Goal: Information Seeking & Learning: Check status

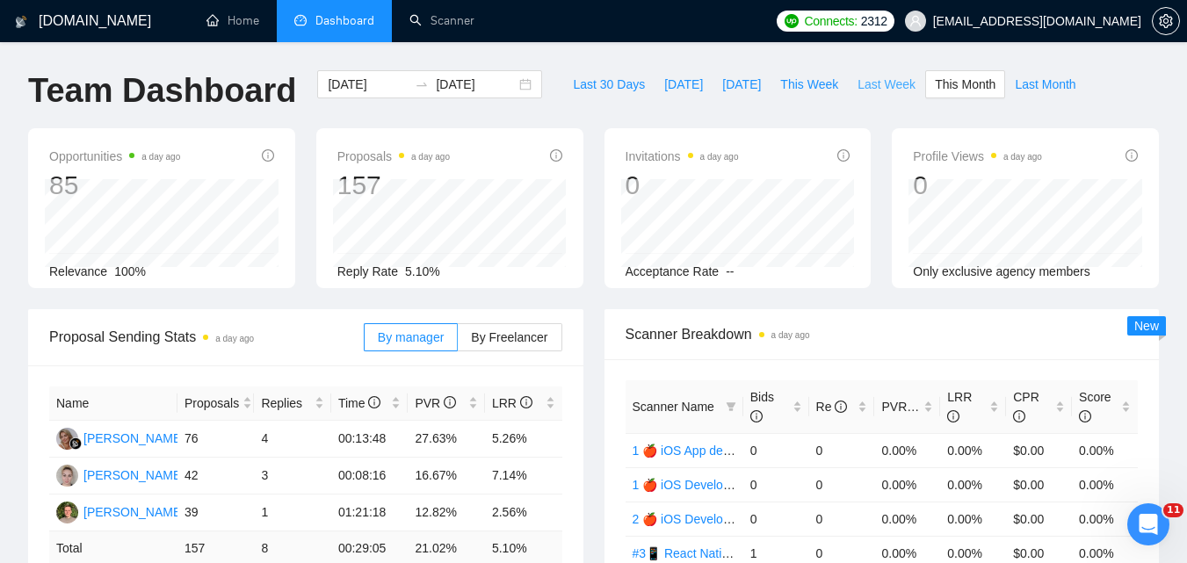
click at [858, 83] on span "Last Week" at bounding box center [887, 84] width 58 height 19
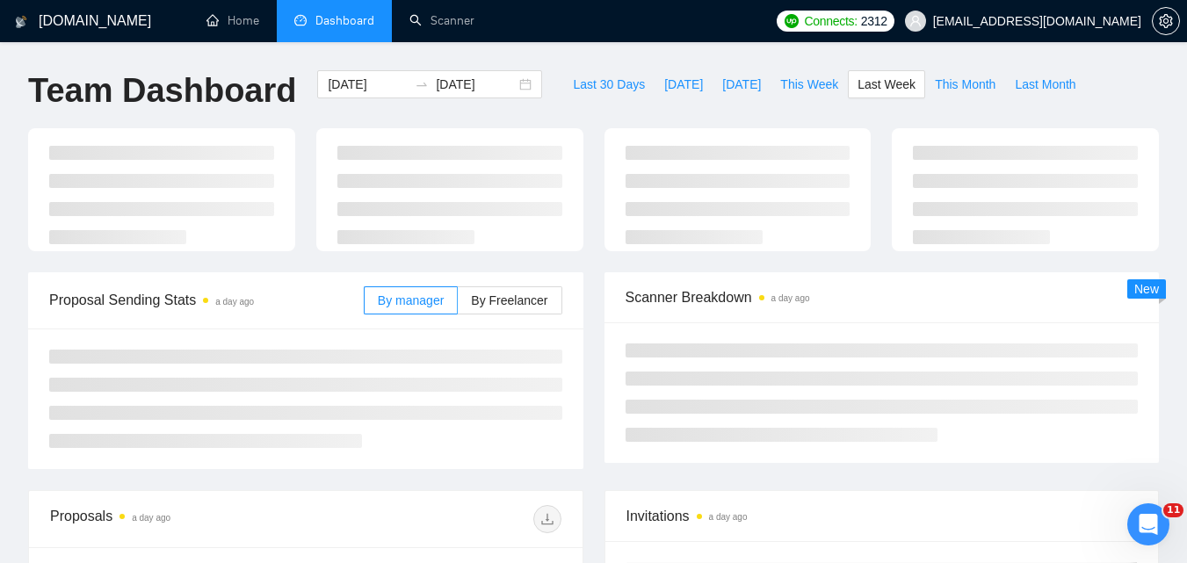
type input "[DATE]"
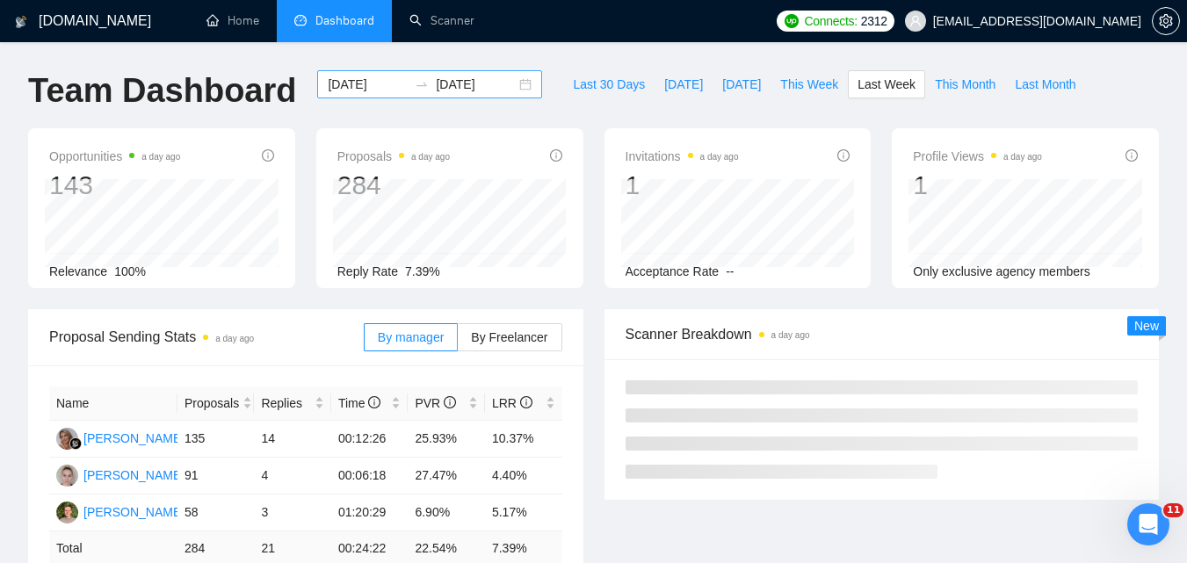
click at [447, 80] on input "[DATE]" at bounding box center [476, 84] width 80 height 19
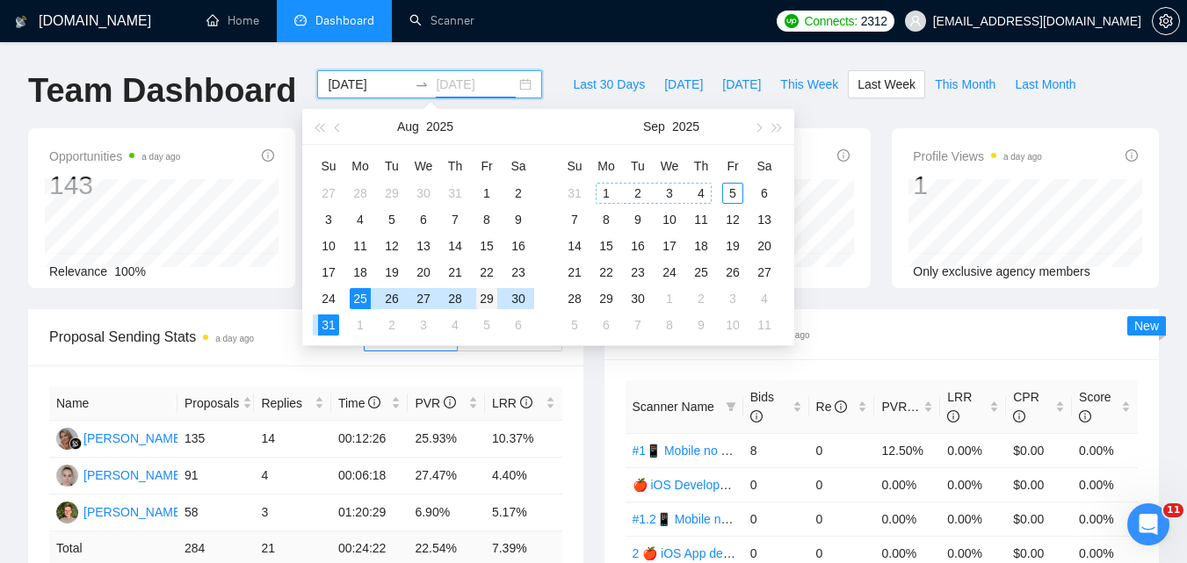
type input "[DATE]"
click at [492, 299] on div "29" at bounding box center [486, 298] width 21 height 21
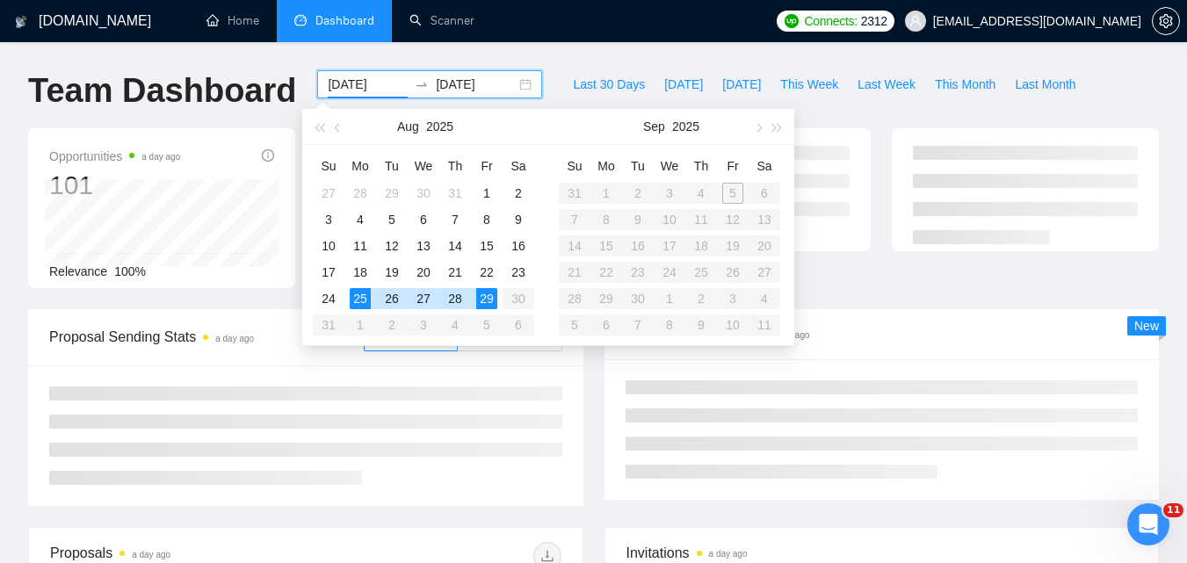
click at [493, 299] on div "29" at bounding box center [486, 298] width 21 height 21
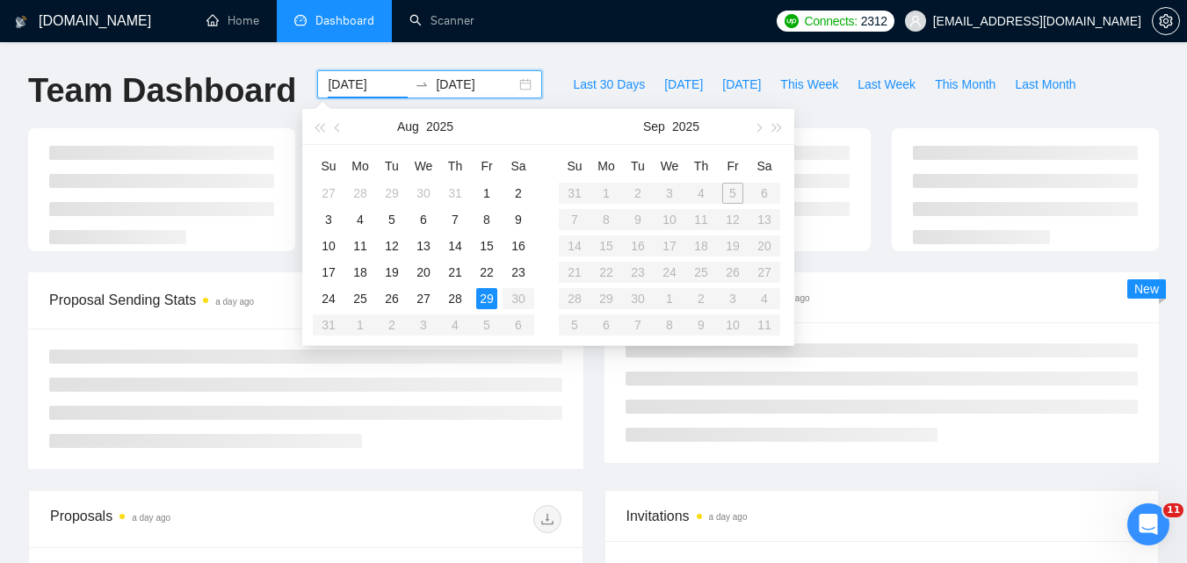
type input "[DATE]"
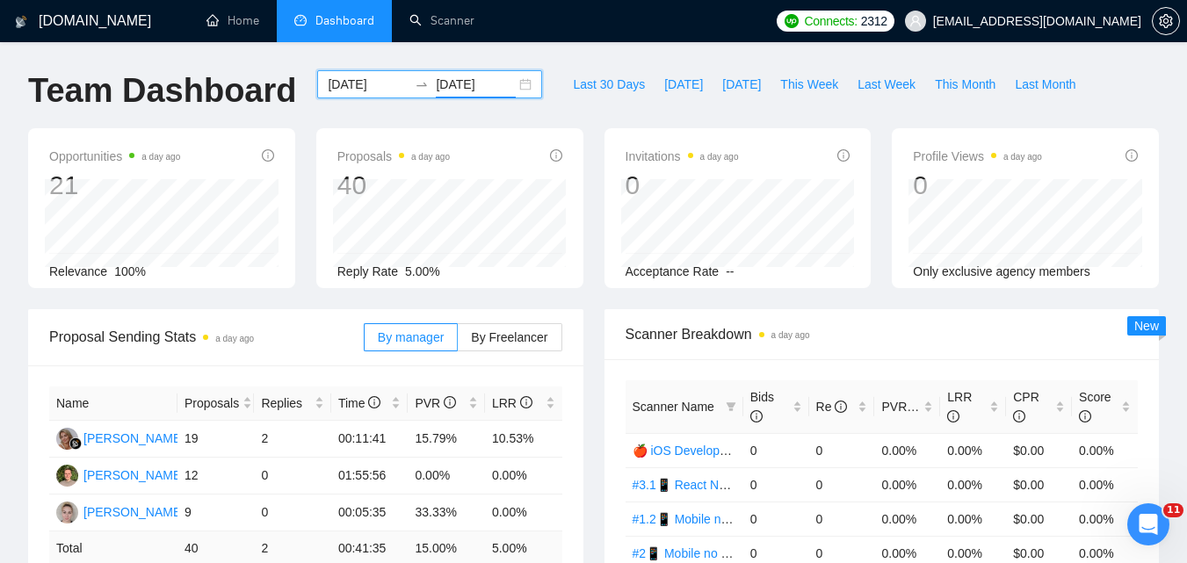
click at [498, 91] on input "[DATE]" at bounding box center [476, 84] width 80 height 19
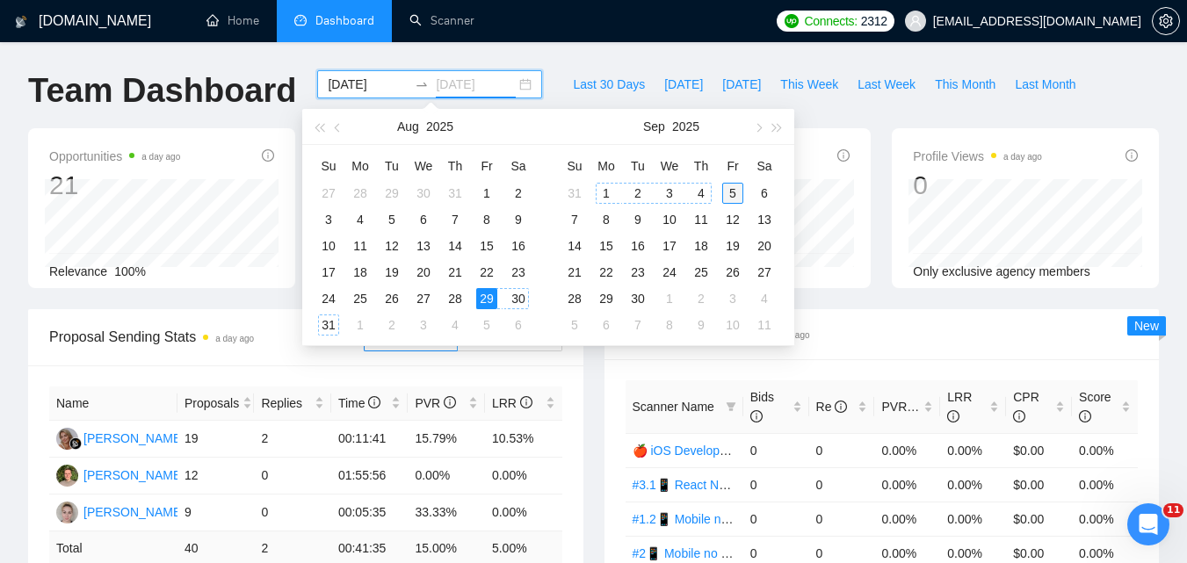
type input "[DATE]"
click at [734, 193] on div "5" at bounding box center [732, 193] width 21 height 21
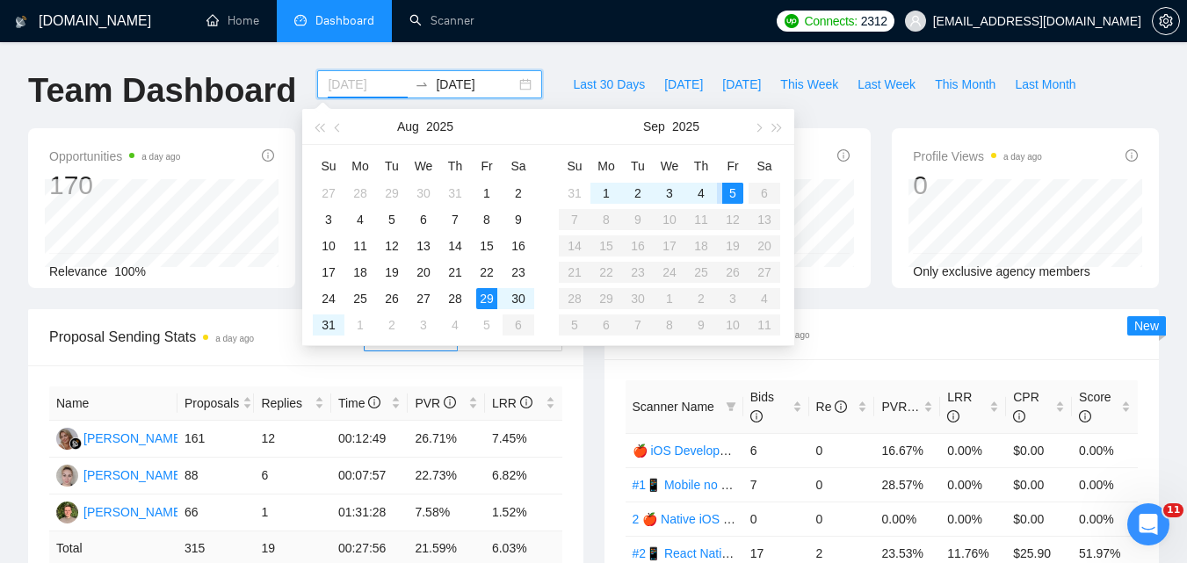
type input "[DATE]"
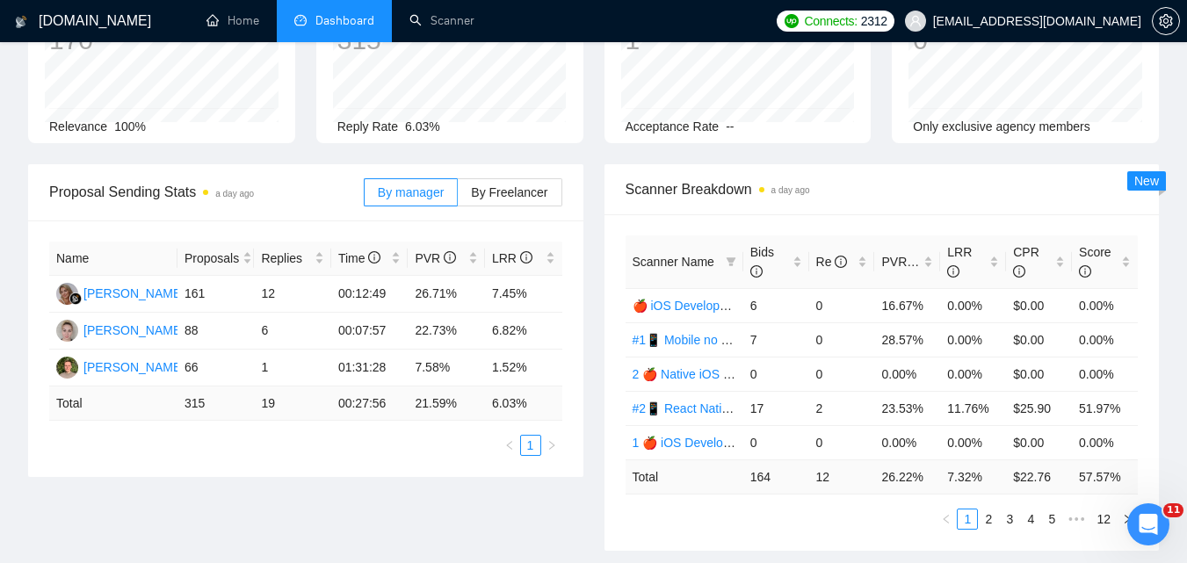
scroll to position [176, 0]
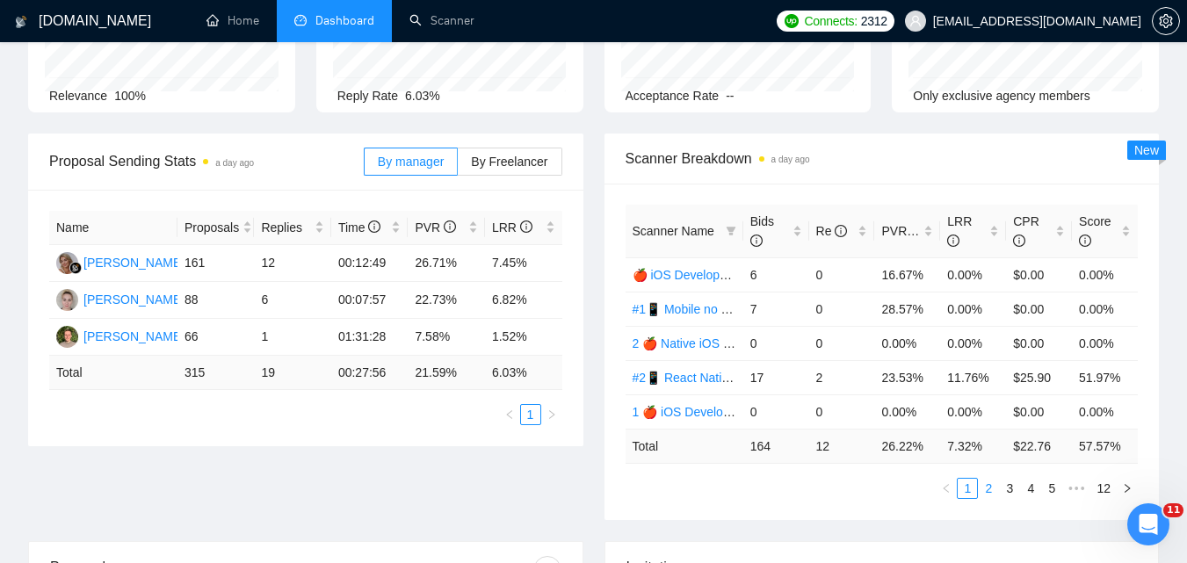
click at [993, 490] on link "2" at bounding box center [988, 488] width 19 height 19
click at [1005, 493] on link "3" at bounding box center [1009, 488] width 19 height 19
click at [1032, 492] on link "4" at bounding box center [1030, 488] width 19 height 19
click at [1037, 492] on link "5" at bounding box center [1030, 488] width 19 height 19
click at [1029, 495] on link "6" at bounding box center [1030, 488] width 19 height 19
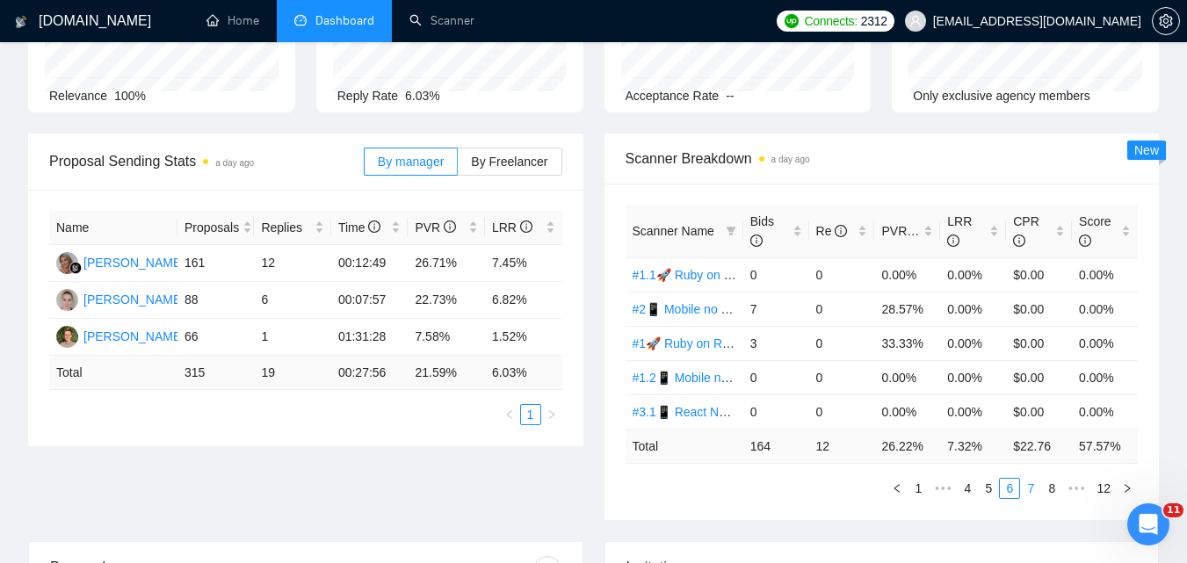
click at [1031, 489] on link "7" at bounding box center [1030, 488] width 19 height 19
click at [700, 308] on link "#1.1📱 React Native Evhen" at bounding box center [708, 309] width 151 height 14
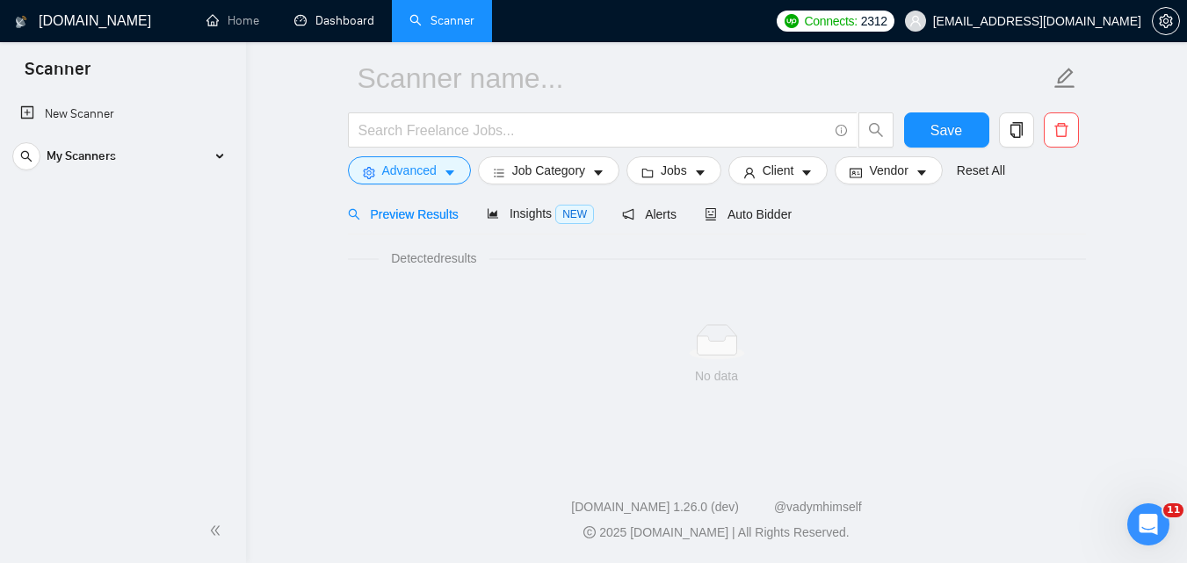
scroll to position [63, 0]
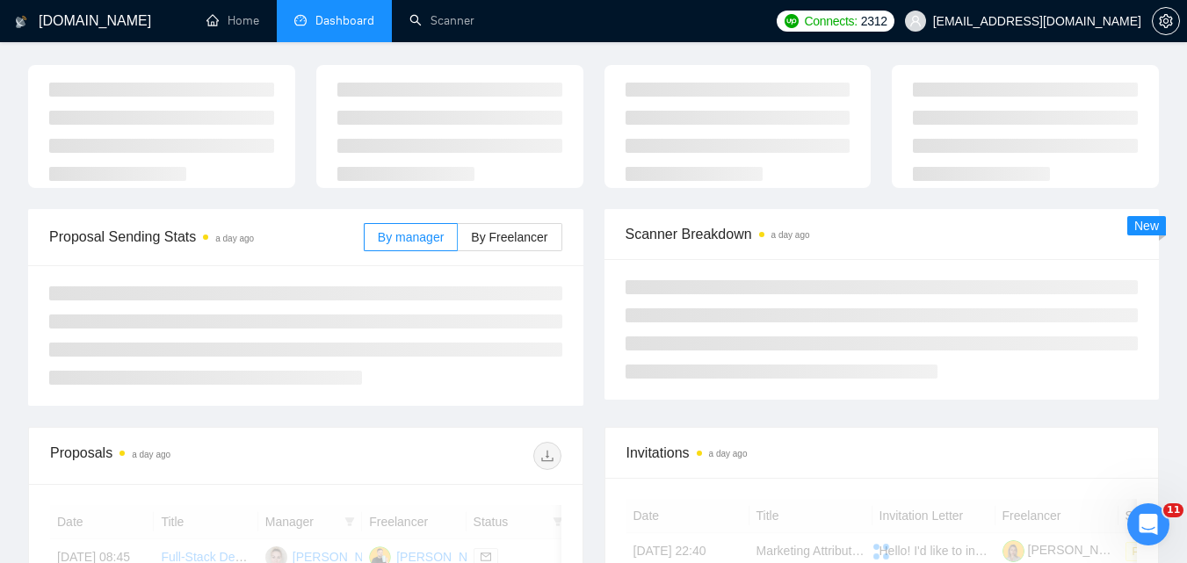
scroll to position [176, 0]
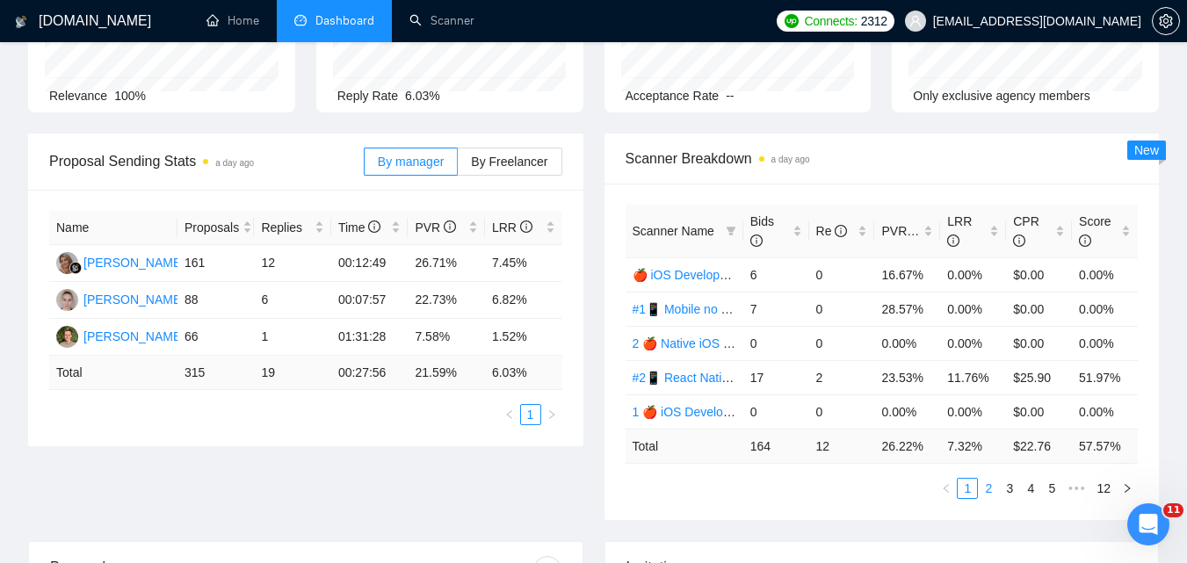
click at [991, 486] on link "2" at bounding box center [988, 488] width 19 height 19
click at [1005, 490] on link "3" at bounding box center [1009, 488] width 19 height 19
click at [1027, 490] on link "4" at bounding box center [1030, 488] width 19 height 19
click at [1026, 494] on link "5" at bounding box center [1030, 488] width 19 height 19
click at [1035, 491] on link "6" at bounding box center [1030, 488] width 19 height 19
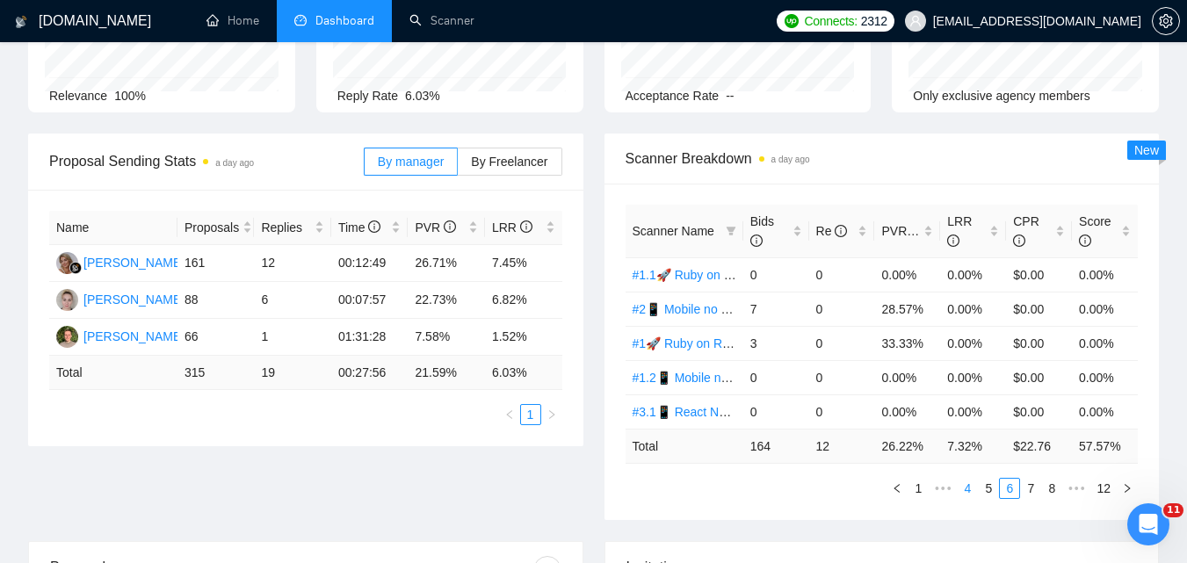
click at [962, 493] on link "4" at bounding box center [967, 488] width 19 height 19
click at [947, 490] on link "1" at bounding box center [946, 488] width 19 height 19
click at [989, 490] on link "2" at bounding box center [988, 488] width 19 height 19
click at [1016, 487] on link "3" at bounding box center [1009, 488] width 19 height 19
click at [1027, 485] on link "4" at bounding box center [1030, 488] width 19 height 19
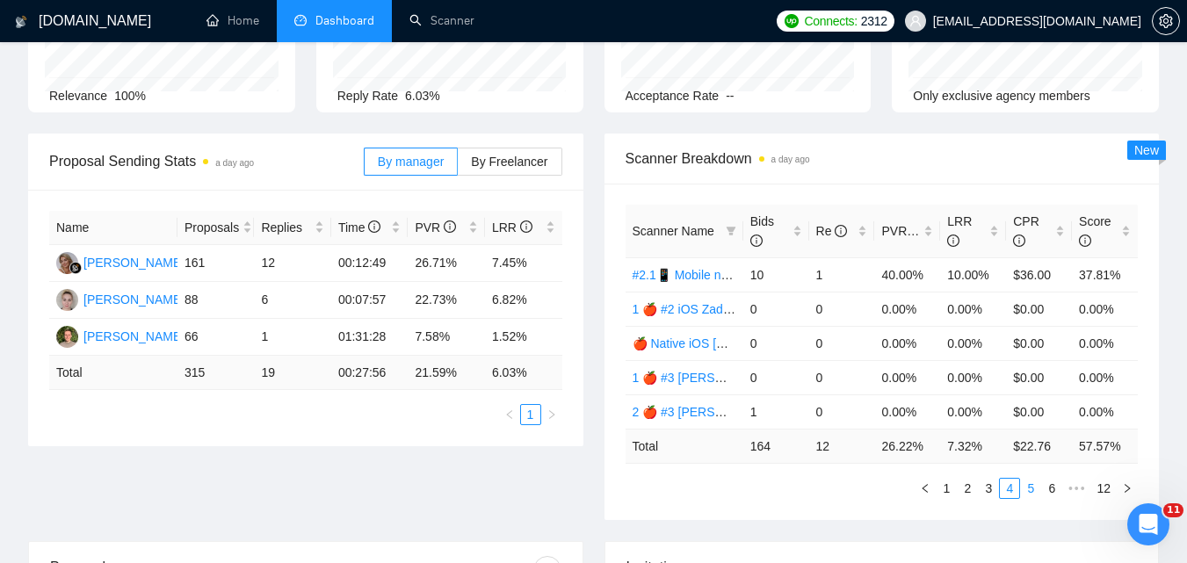
click at [1031, 486] on link "5" at bounding box center [1030, 488] width 19 height 19
click at [1031, 486] on link "6" at bounding box center [1030, 488] width 19 height 19
click at [1030, 486] on link "7" at bounding box center [1030, 488] width 19 height 19
click at [1027, 486] on link "8" at bounding box center [1030, 488] width 19 height 19
click at [729, 233] on icon "filter" at bounding box center [731, 231] width 10 height 9
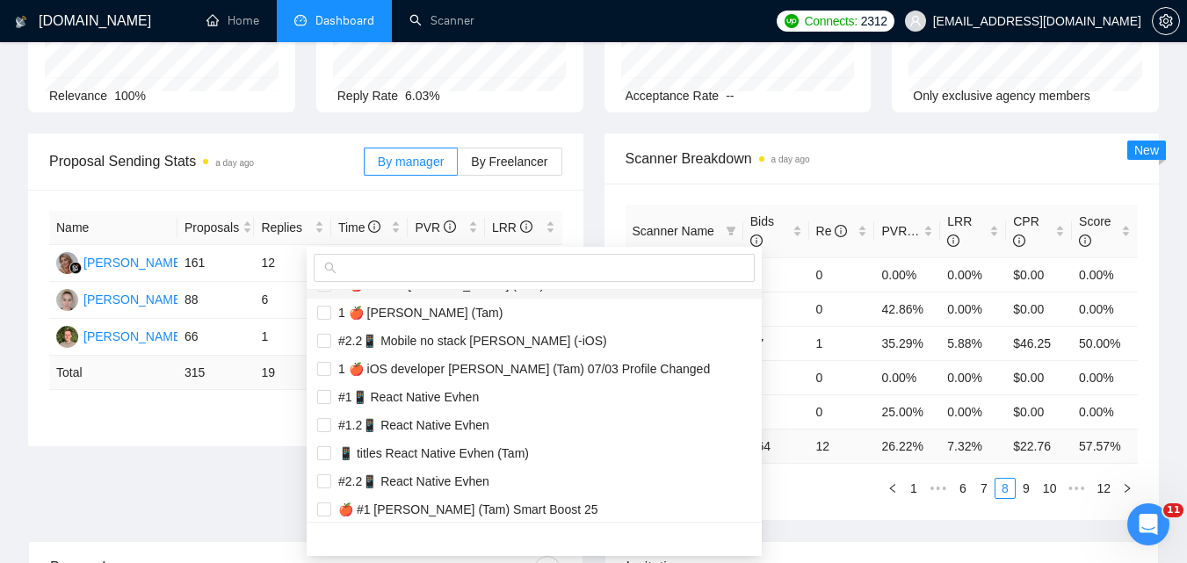
scroll to position [1318, 0]
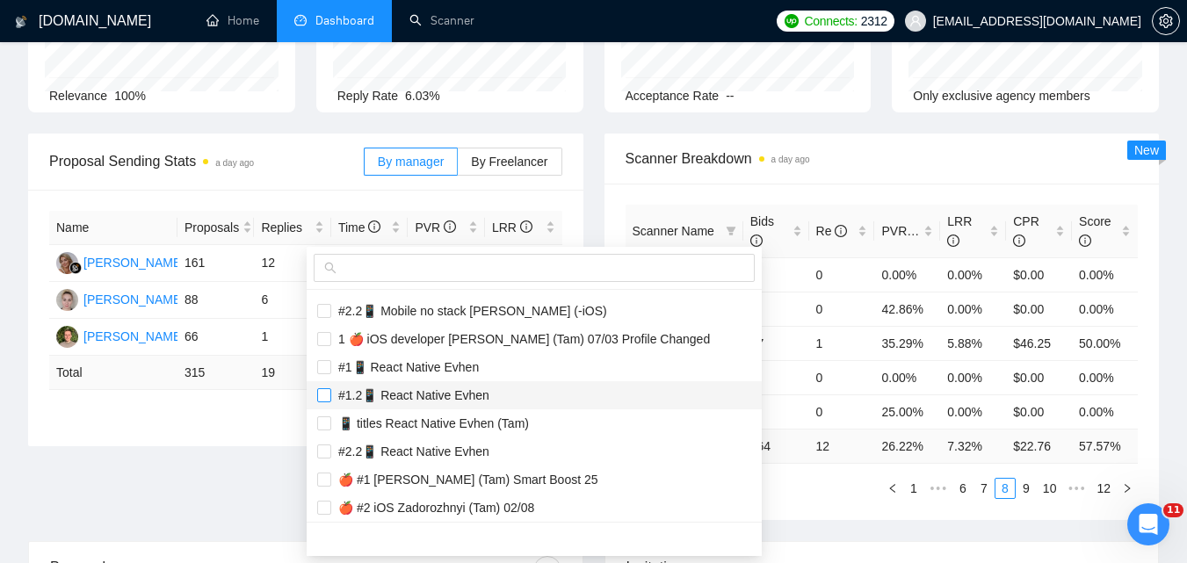
click at [328, 395] on input "checkbox" at bounding box center [324, 395] width 14 height 14
checkbox input "true"
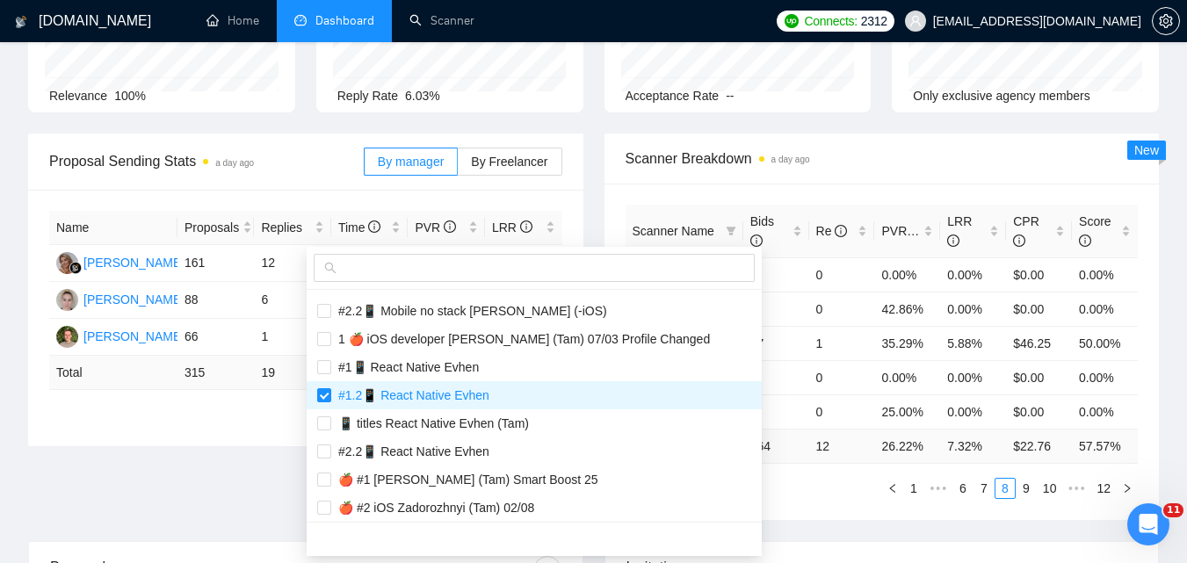
click at [850, 529] on main "Team Dashboard [DATE] [DATE] Last 30 Days [DATE] [DATE] This Week Last Week Thi…" at bounding box center [593, 498] width 1131 height 1207
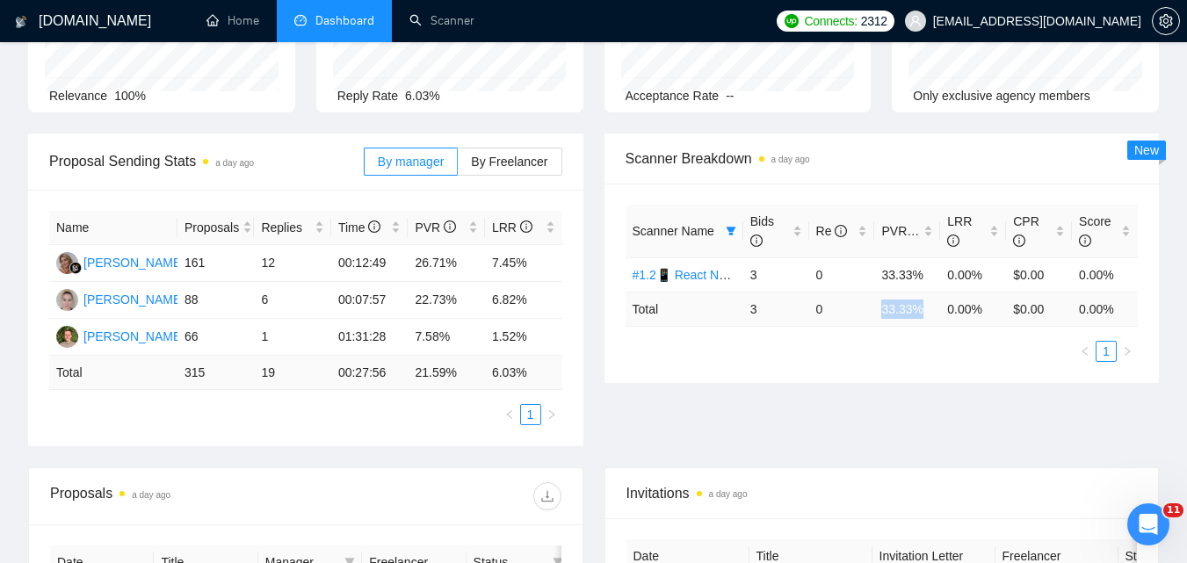
drag, startPoint x: 880, startPoint y: 314, endPoint x: 923, endPoint y: 318, distance: 43.3
click at [921, 319] on td "33.33 %" at bounding box center [907, 309] width 66 height 34
copy td "33.33 %"
click at [724, 231] on span at bounding box center [731, 231] width 18 height 26
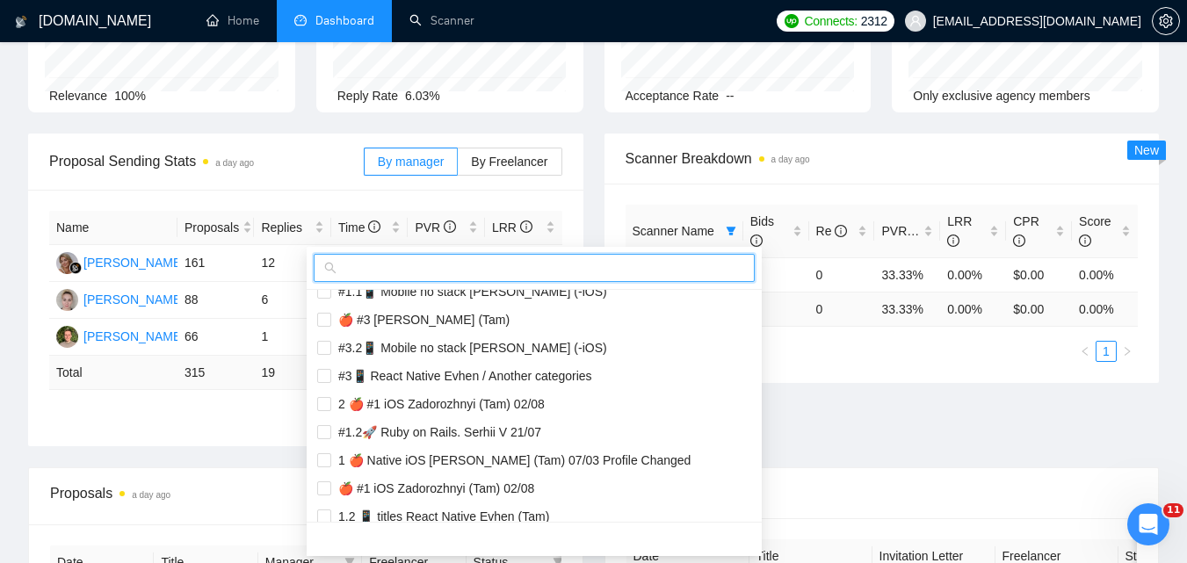
click at [568, 275] on input "text" at bounding box center [542, 267] width 404 height 19
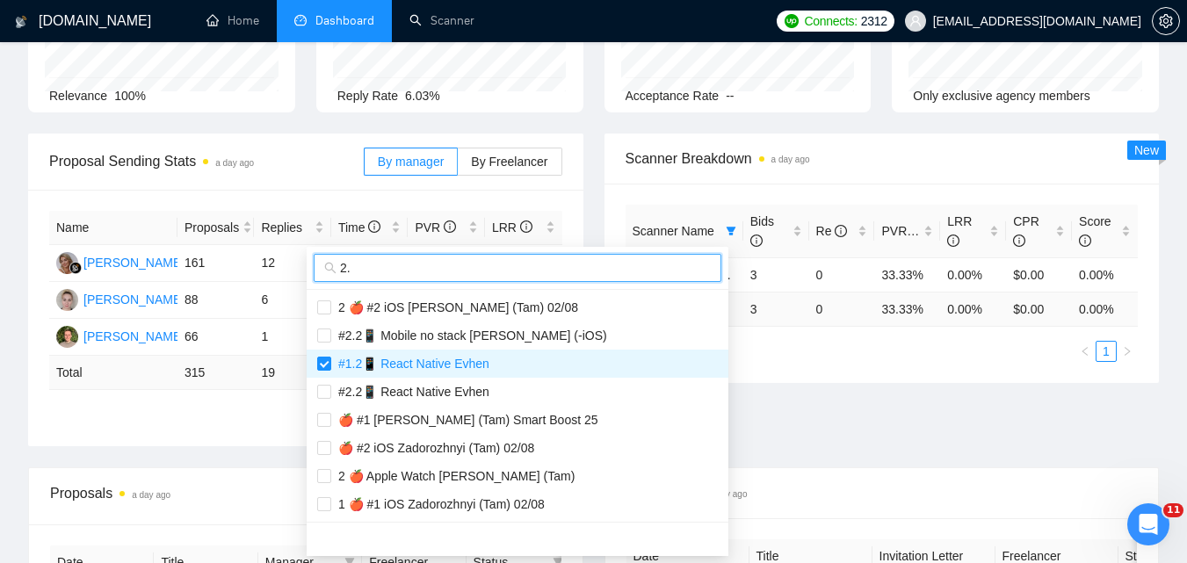
scroll to position [0, 0]
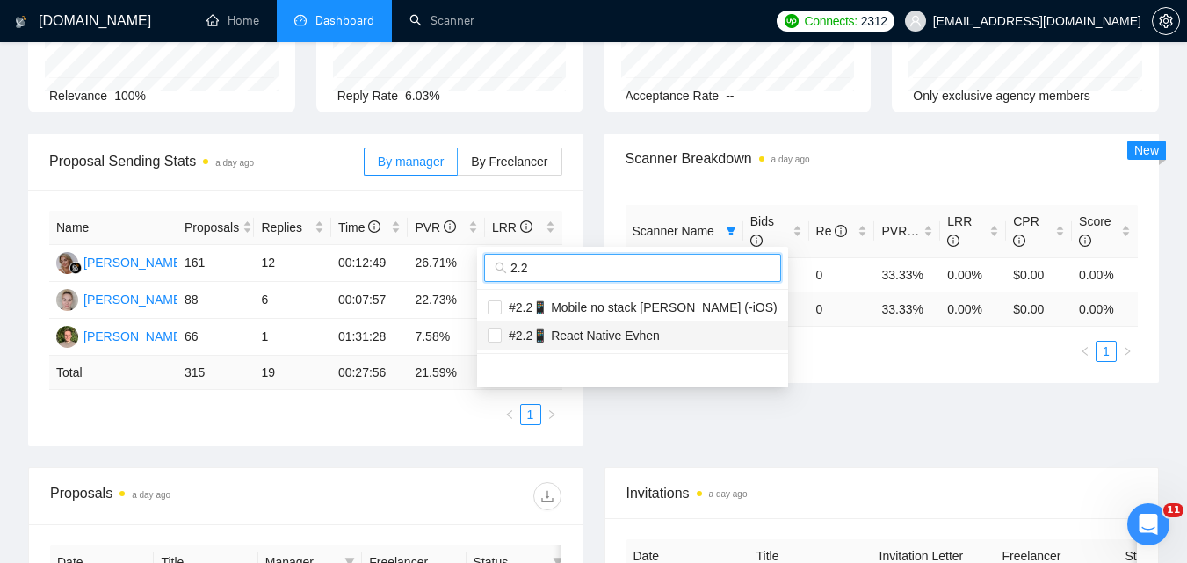
type input "2.2"
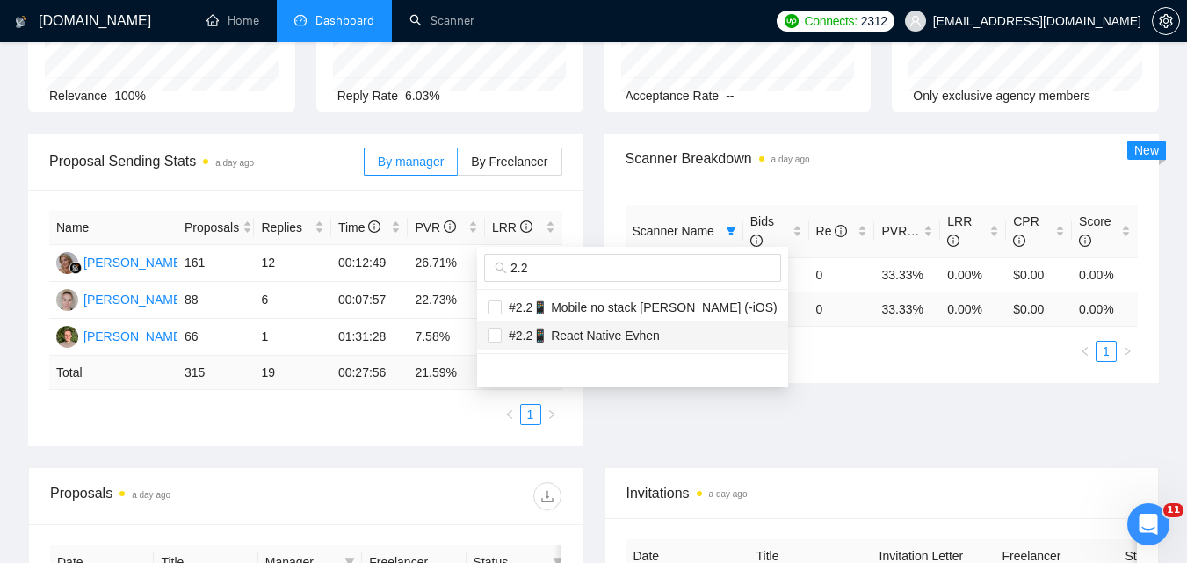
click at [585, 331] on span "#2.2📱 React Native Evhen" at bounding box center [581, 336] width 158 height 14
checkbox input "true"
click at [878, 419] on div "Proposal Sending Stats a day ago By manager By Freelancer Name Proposals Replie…" at bounding box center [594, 301] width 1152 height 334
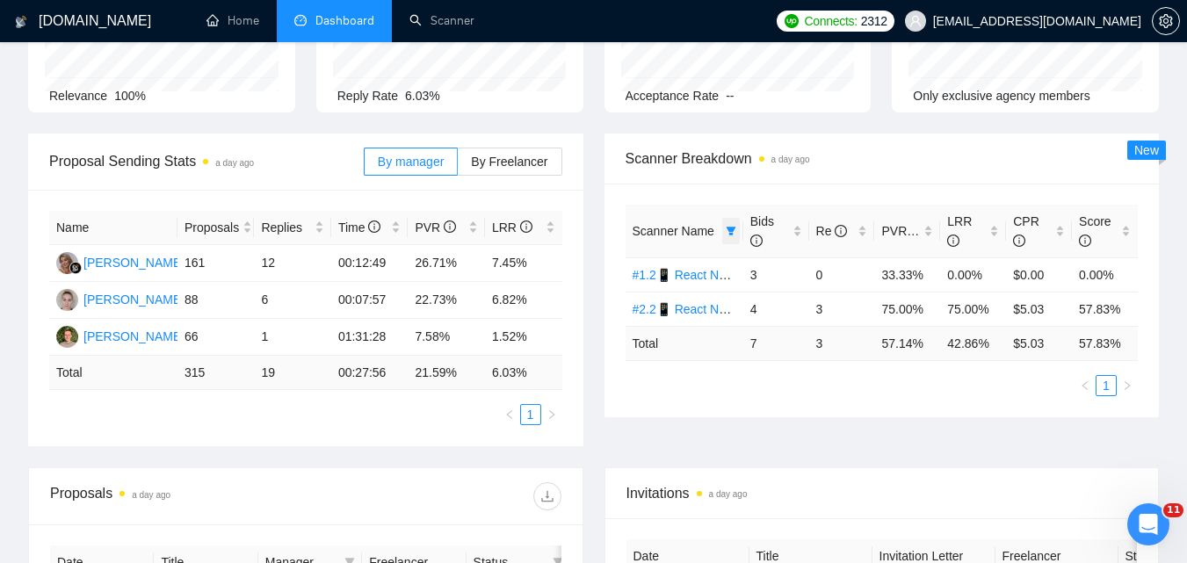
click at [724, 231] on span at bounding box center [731, 231] width 18 height 26
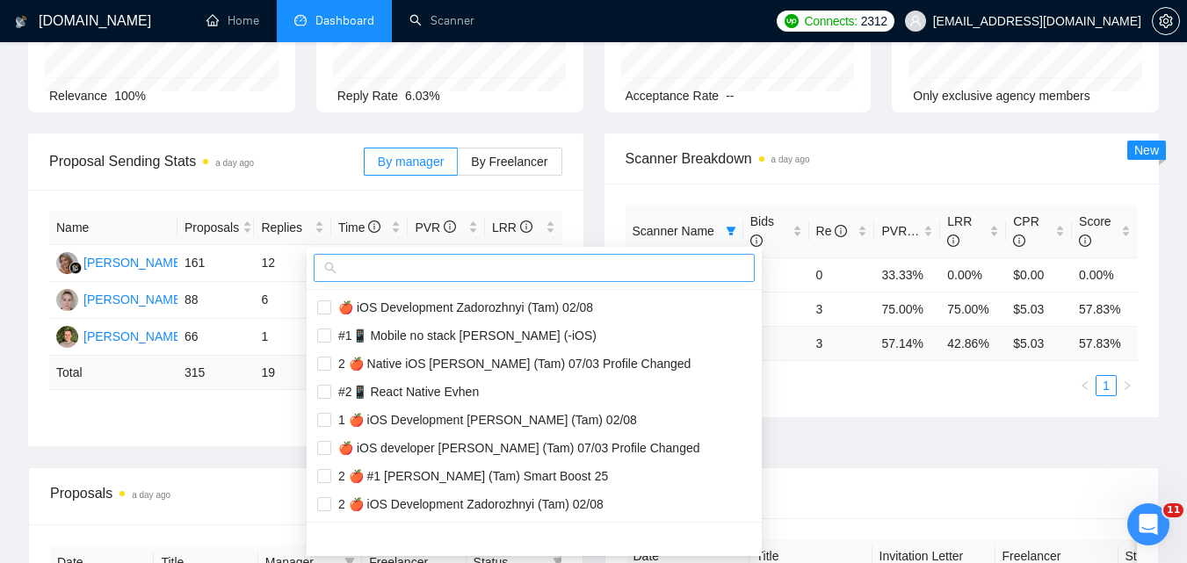
click at [548, 272] on input "text" at bounding box center [542, 267] width 404 height 19
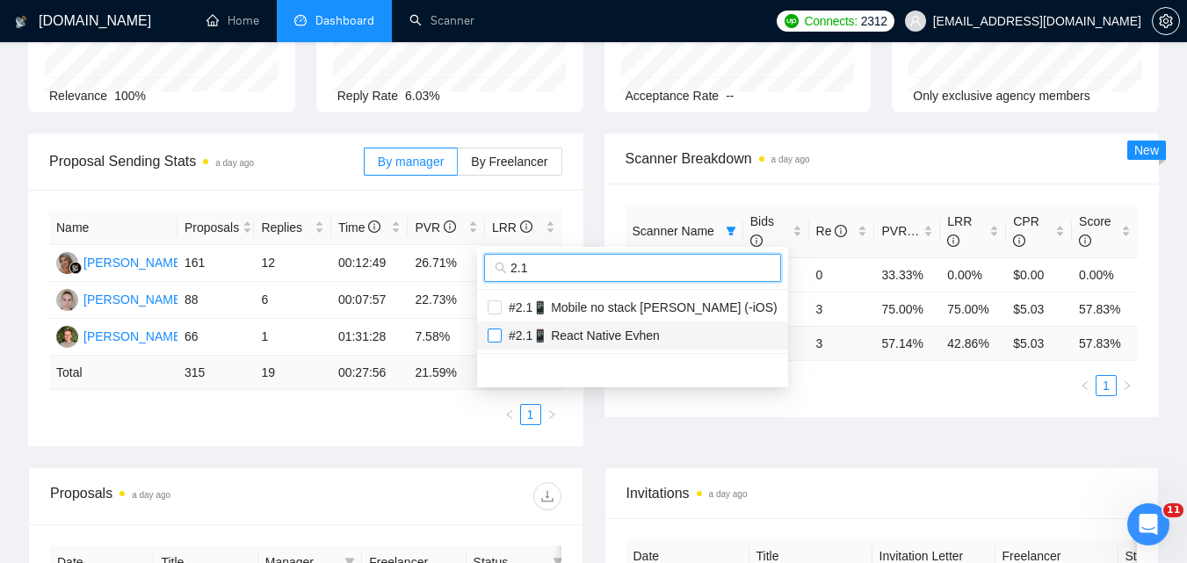
type input "2.1"
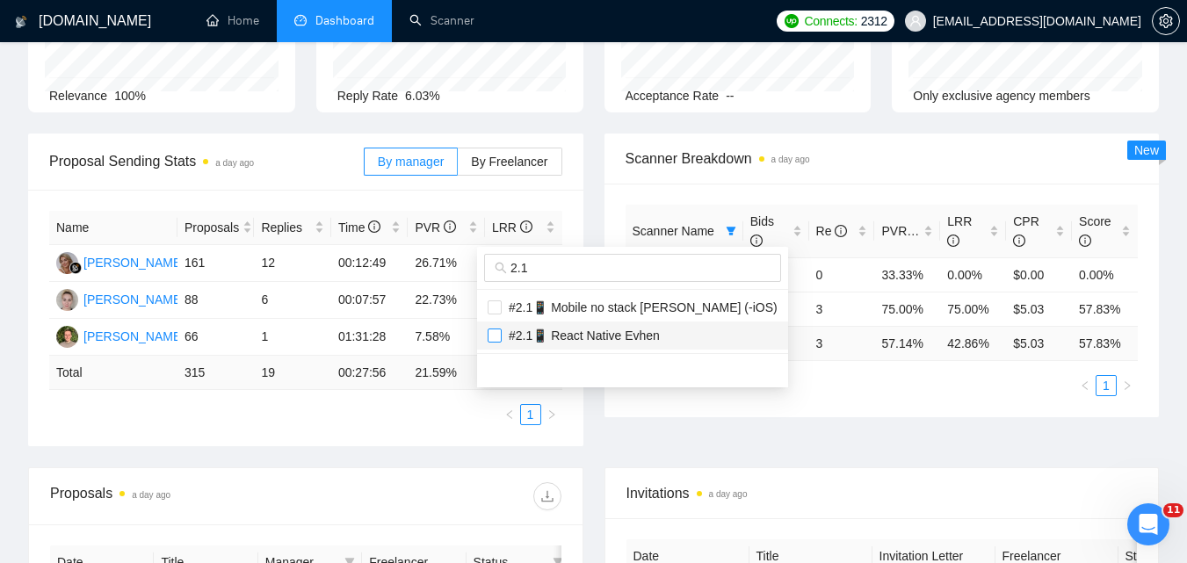
click at [494, 337] on input "checkbox" at bounding box center [495, 336] width 14 height 14
checkbox input "true"
click at [693, 388] on body "[DOMAIN_NAME] Home Dashboard Scanner Connects: 2312 [EMAIL_ADDRESS][DOMAIN_NAME…" at bounding box center [593, 105] width 1187 height 563
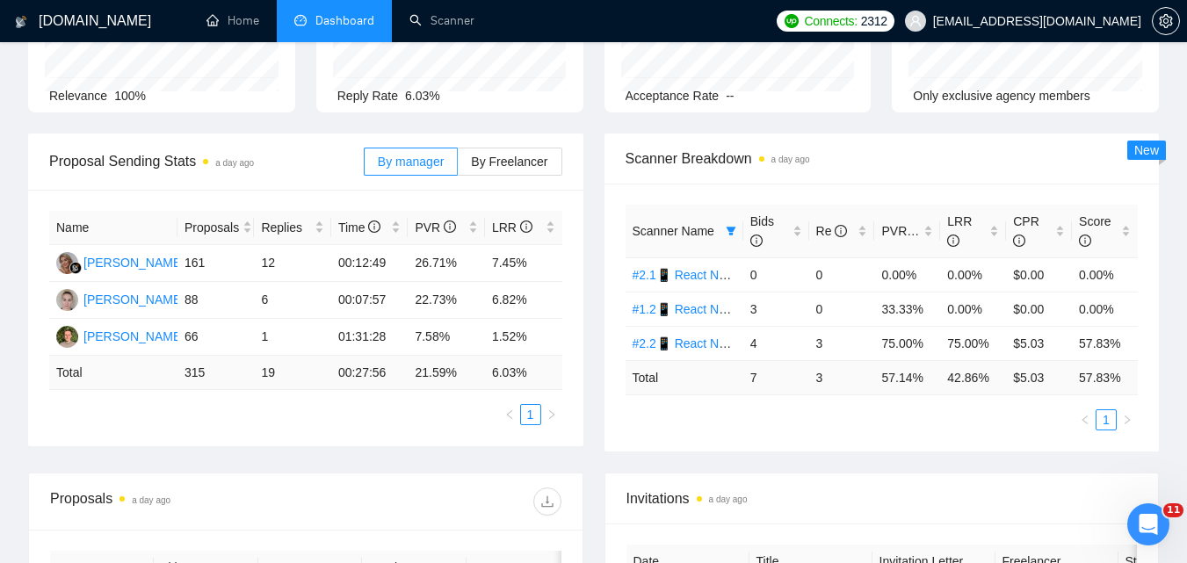
drag, startPoint x: 745, startPoint y: 235, endPoint x: 829, endPoint y: 410, distance: 194.6
click at [829, 410] on div "Scanner Name Bids Re PVR LRR CPR Score #2.1📱 React Native Evhen 0 0 0.00% 0.00%…" at bounding box center [882, 318] width 513 height 226
click at [724, 228] on span at bounding box center [731, 231] width 18 height 26
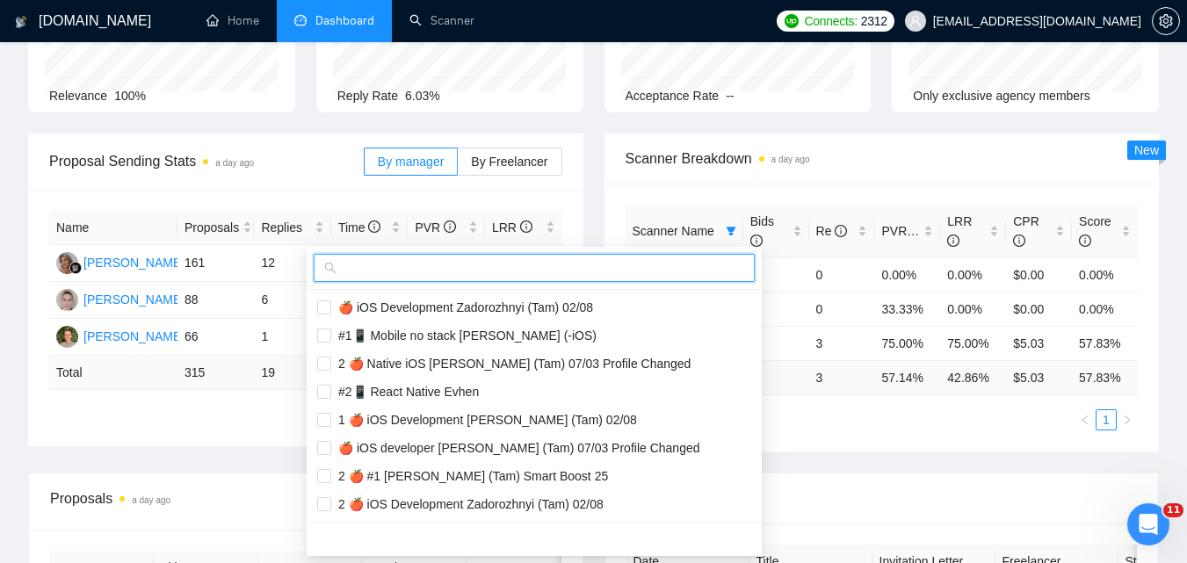
click at [369, 273] on input "text" at bounding box center [542, 267] width 404 height 19
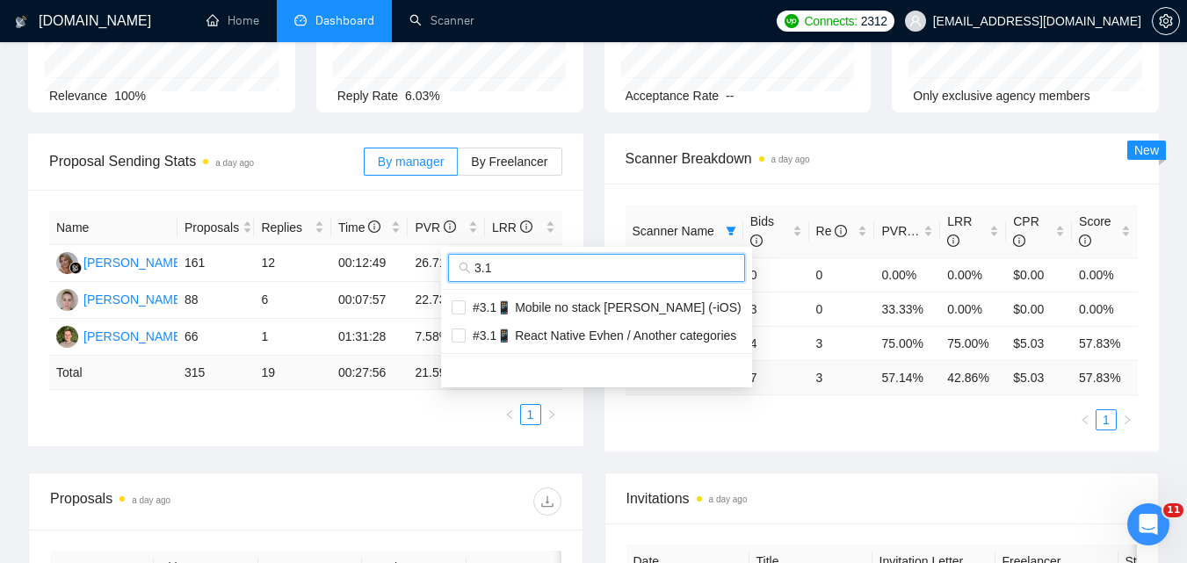
type input "3.1"
click at [456, 334] on input "checkbox" at bounding box center [459, 336] width 14 height 14
checkbox input "true"
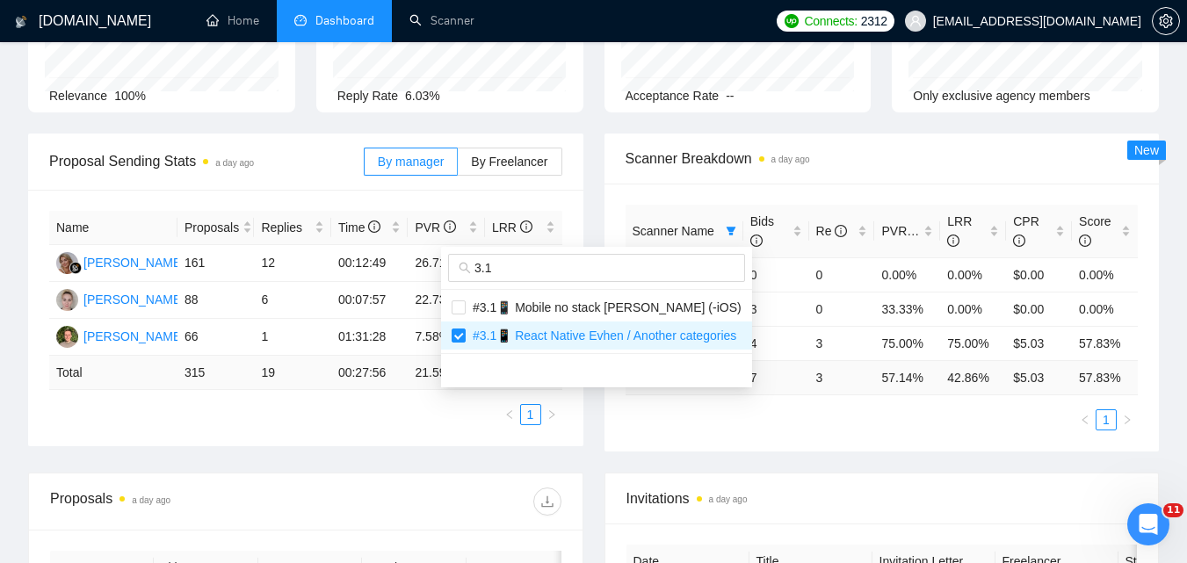
click at [886, 437] on div "Scanner Name Bids Re PVR LRR CPR Score #2.1📱 React Native Evhen 0 0 0.00% 0.00%…" at bounding box center [882, 318] width 555 height 268
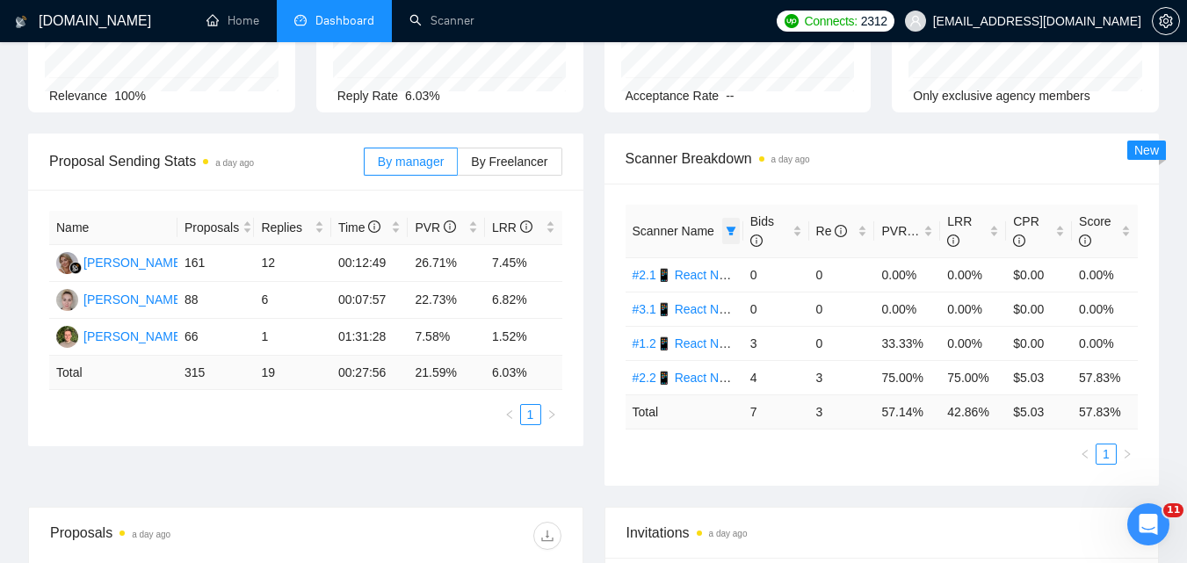
click at [726, 233] on icon "filter" at bounding box center [731, 231] width 11 height 11
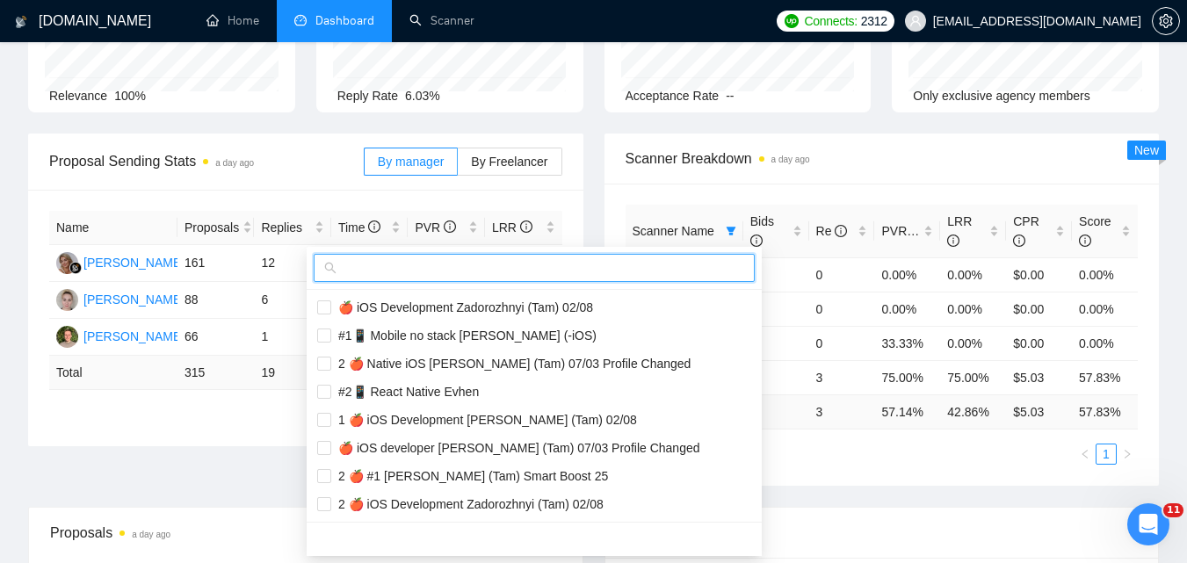
click at [609, 267] on input "text" at bounding box center [542, 267] width 404 height 19
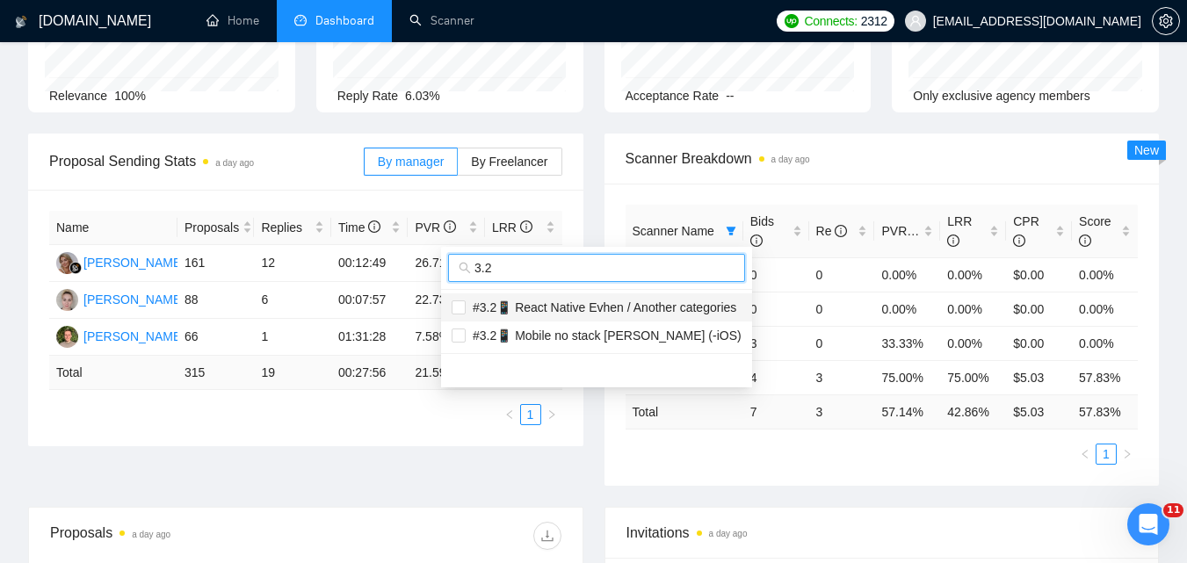
type input "3.2"
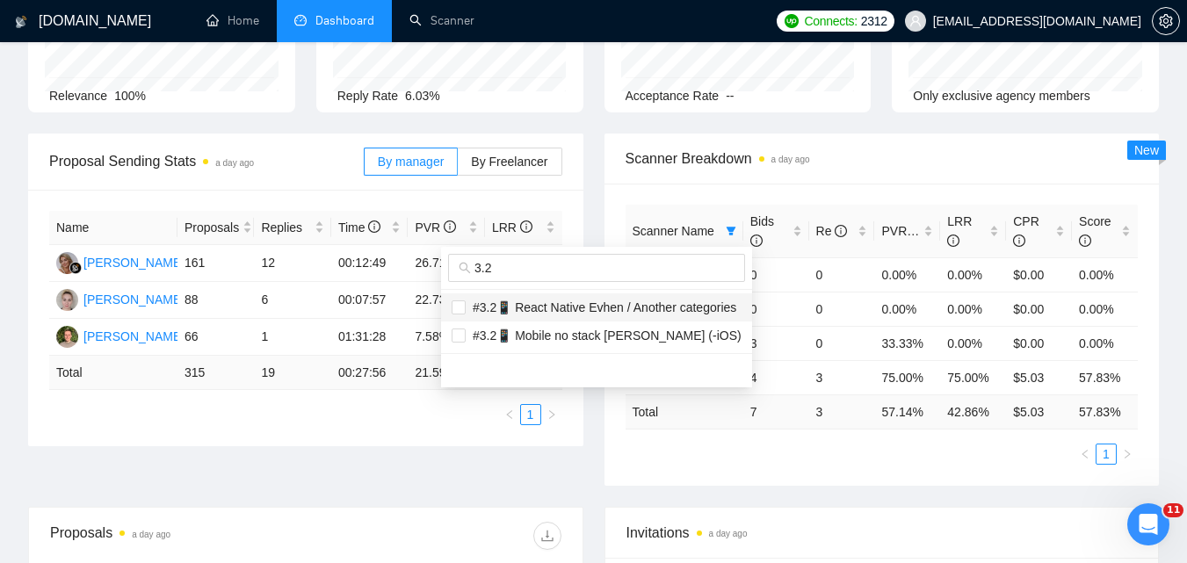
click at [620, 312] on span "#3.2📱 React Native Evhen / Another categories" at bounding box center [601, 308] width 271 height 14
checkbox input "true"
click at [814, 441] on div "Scanner Name Bids Re PVR LRR CPR Score #2.1📱 React Native Evhen 0 0 0.00% 0.00%…" at bounding box center [882, 335] width 513 height 260
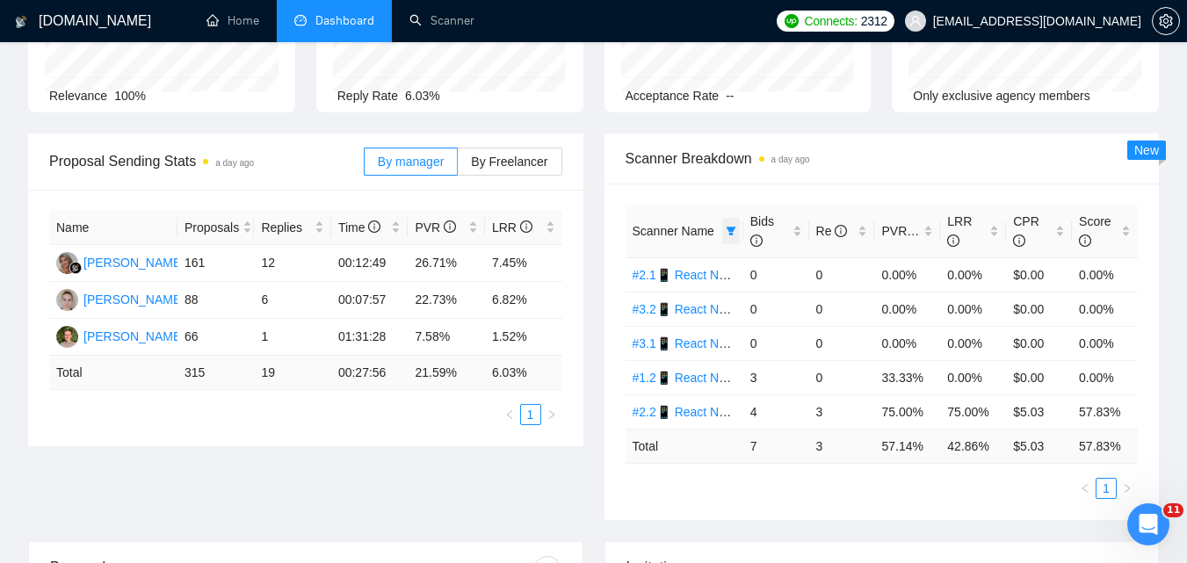
click at [729, 233] on icon "filter" at bounding box center [731, 231] width 11 height 11
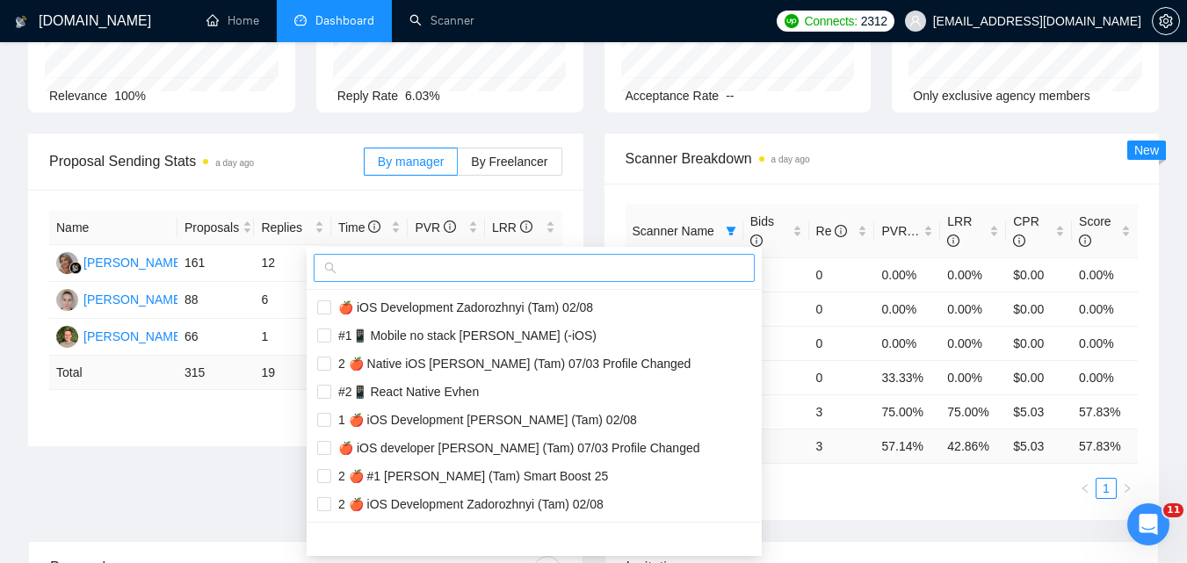
click at [638, 275] on input "text" at bounding box center [542, 267] width 404 height 19
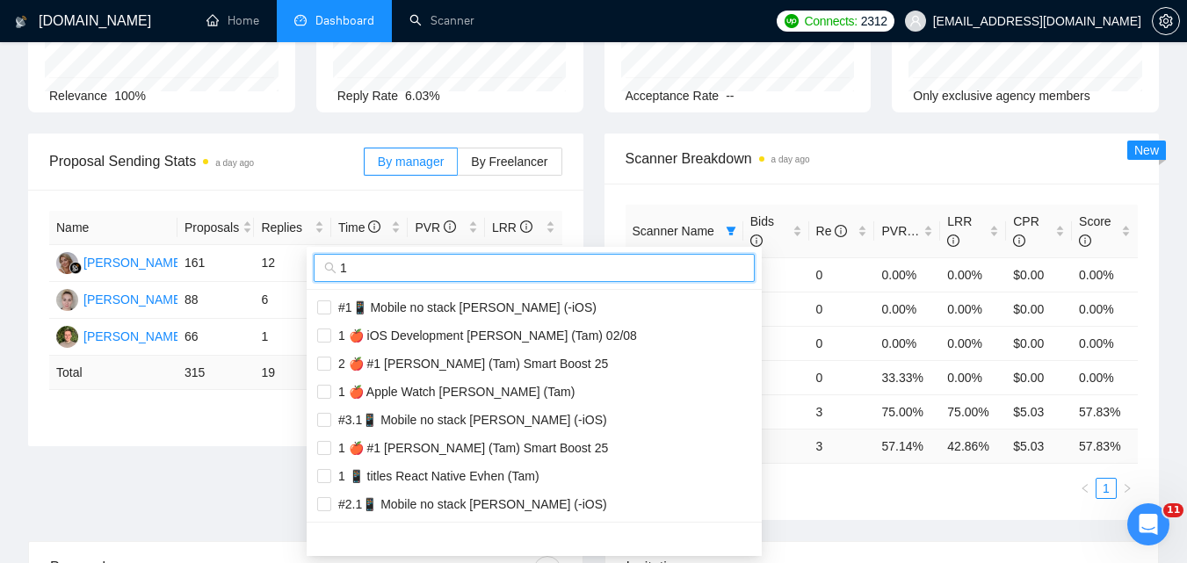
type input "1"
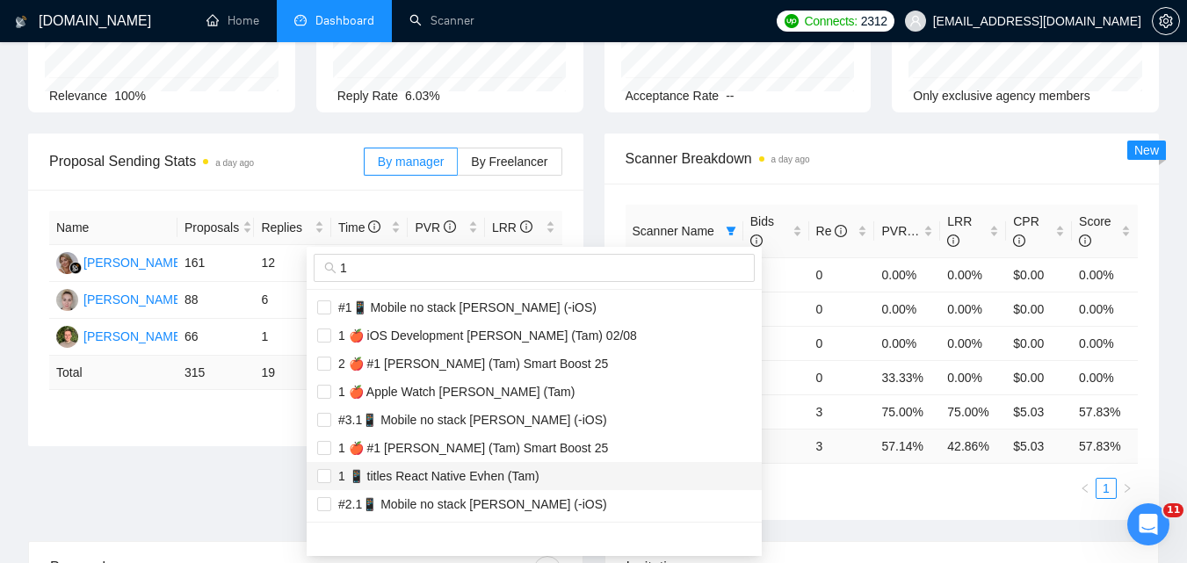
click at [451, 479] on span "1 📱 titles React Native Evhen (Tam)" at bounding box center [435, 476] width 208 height 14
checkbox input "true"
click at [838, 495] on ul "1" at bounding box center [882, 488] width 513 height 21
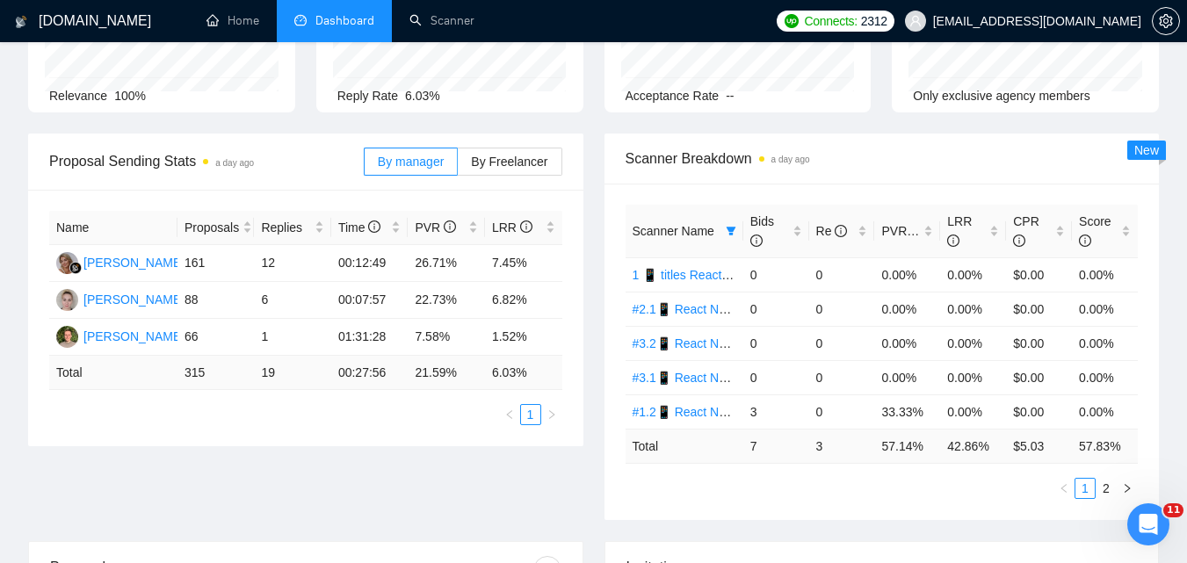
click at [706, 215] on th "Scanner Name" at bounding box center [685, 232] width 118 height 54
click at [698, 234] on span "Scanner Name" at bounding box center [674, 231] width 82 height 14
click at [732, 229] on div "Bids sent by Auto Bidder." at bounding box center [756, 216] width 137 height 28
click at [731, 231] on icon "filter" at bounding box center [731, 231] width 10 height 9
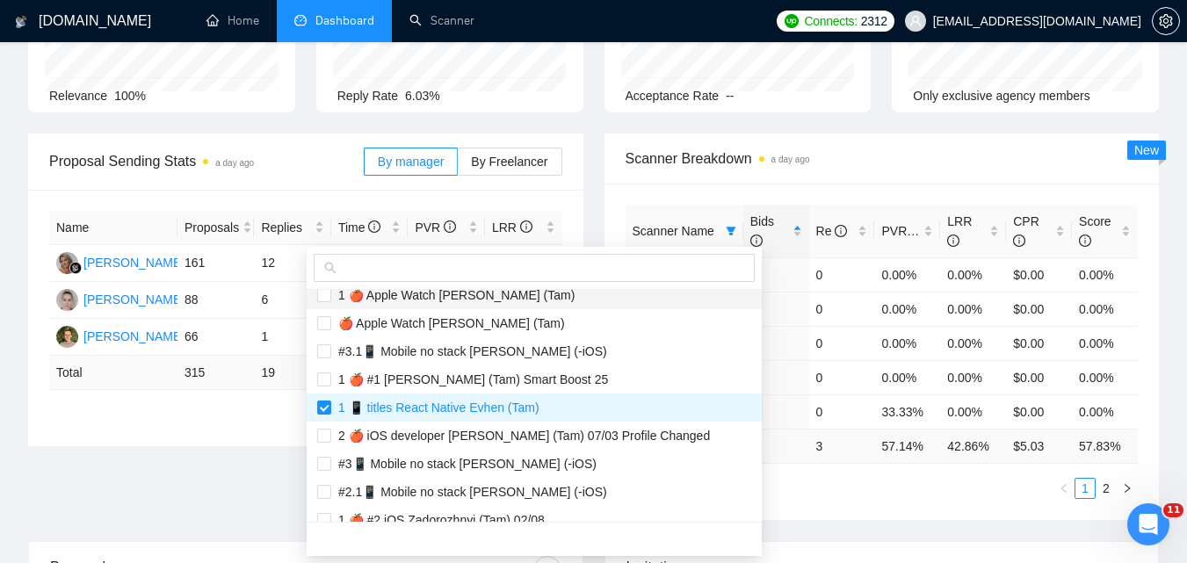
scroll to position [264, 0]
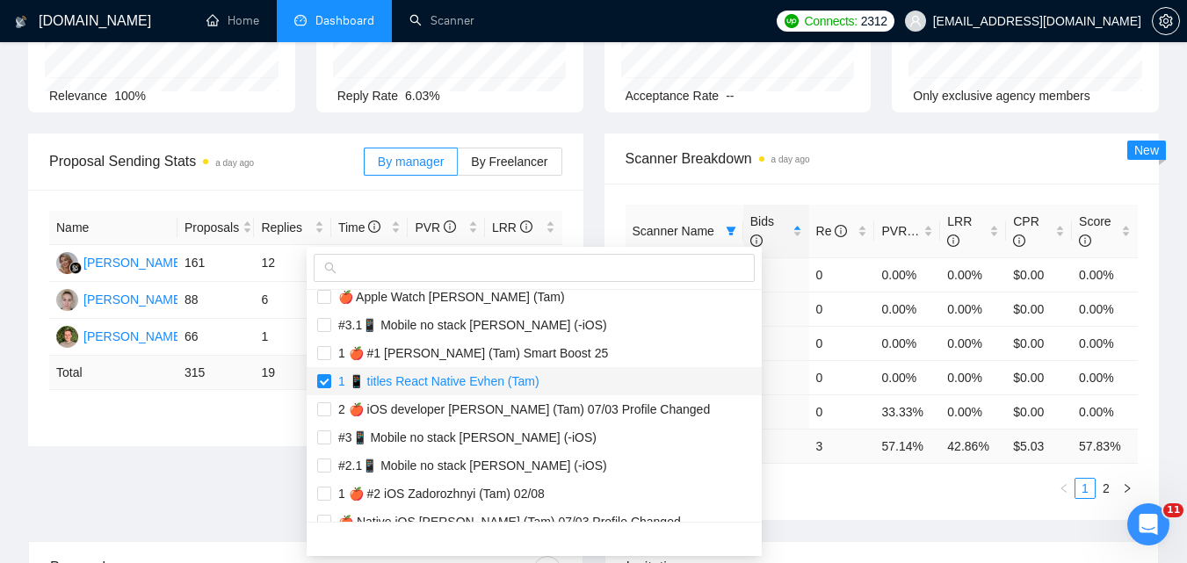
click at [371, 379] on span "1 📱 titles React Native Evhen (Tam)" at bounding box center [435, 381] width 208 height 14
checkbox input "false"
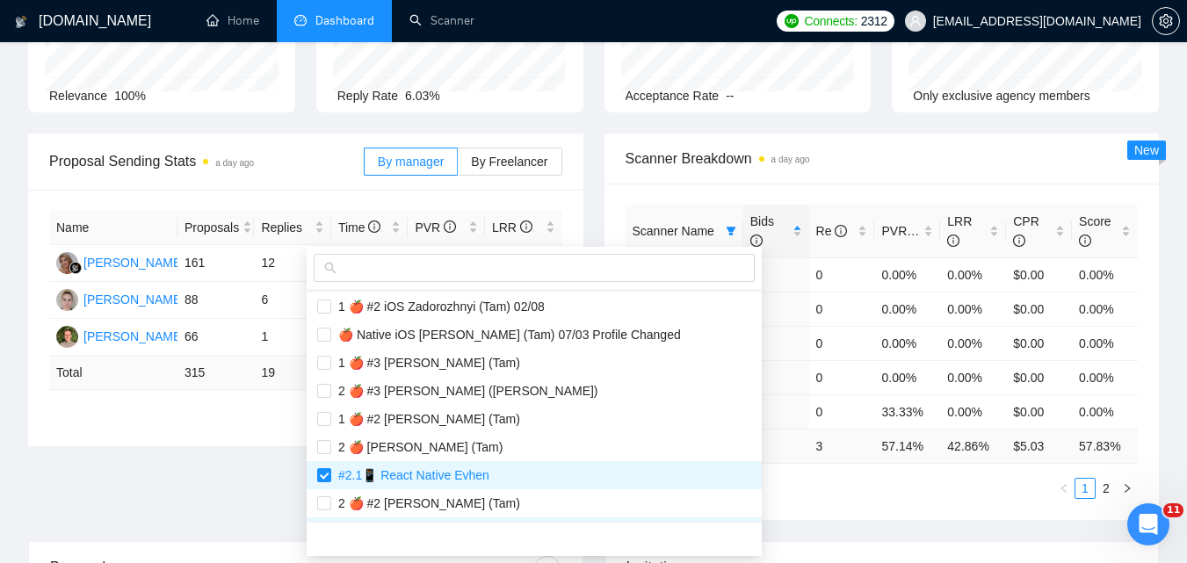
scroll to position [527, 0]
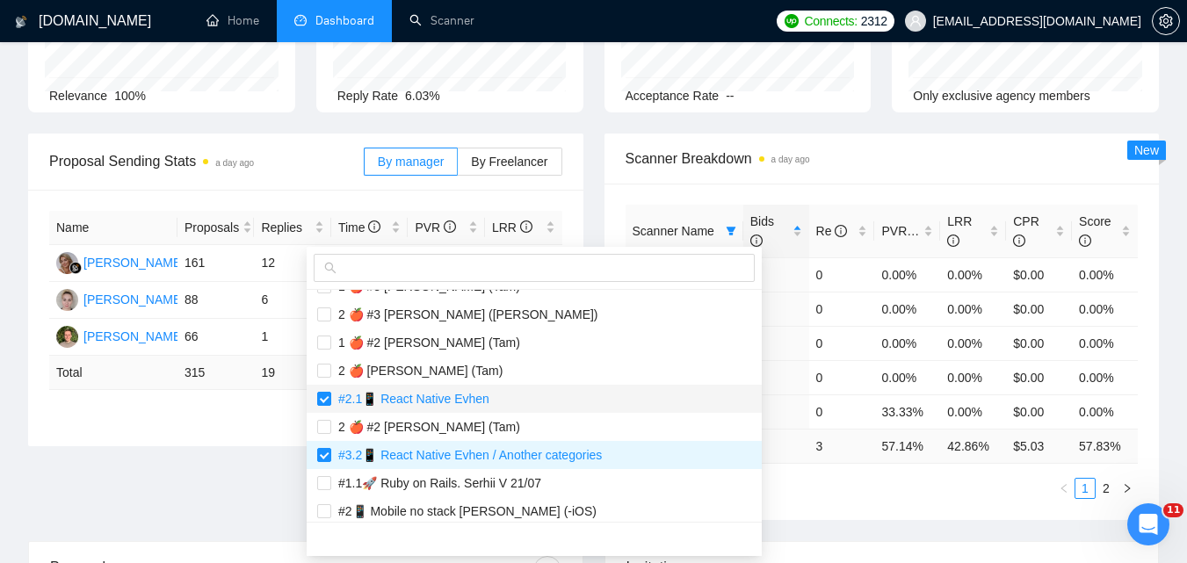
click at [400, 392] on span "#2.1📱 React Native Evhen" at bounding box center [410, 399] width 158 height 14
checkbox input "false"
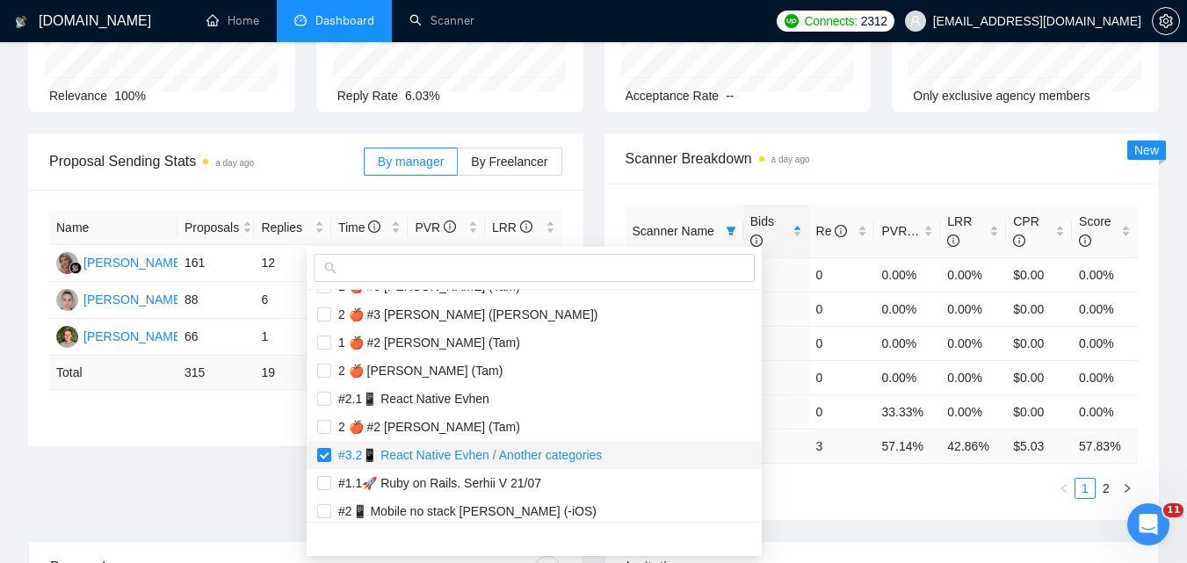
click at [437, 451] on span "#3.2📱 React Native Evhen / Another categories" at bounding box center [466, 455] width 271 height 14
checkbox input "false"
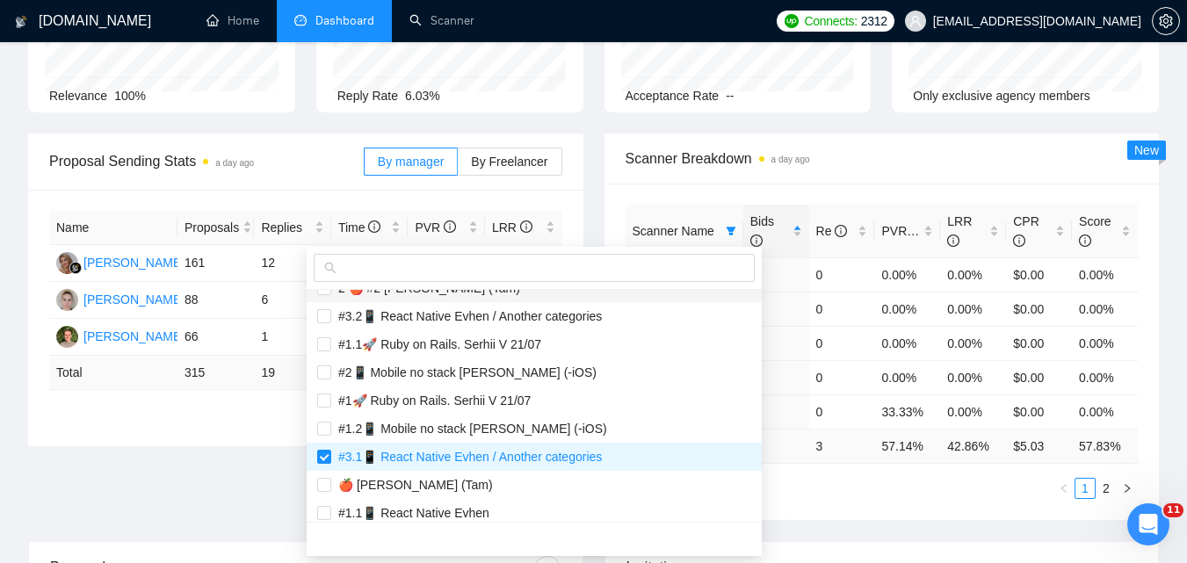
scroll to position [703, 0]
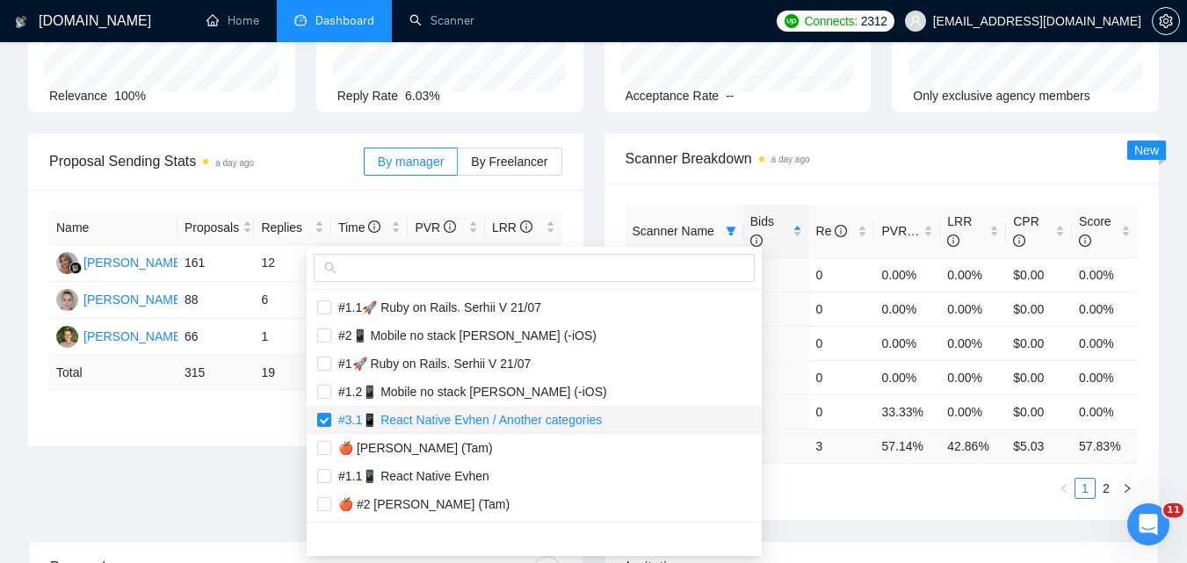
click at [449, 424] on span "#3.1📱 React Native Evhen / Another categories" at bounding box center [466, 420] width 271 height 14
checkbox input "false"
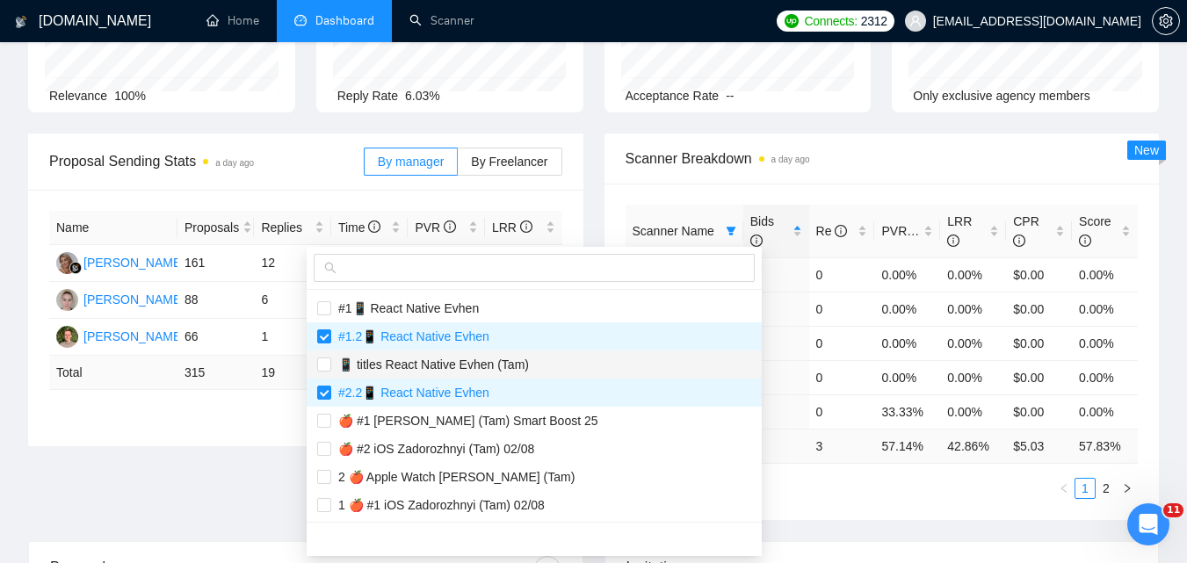
scroll to position [1378, 0]
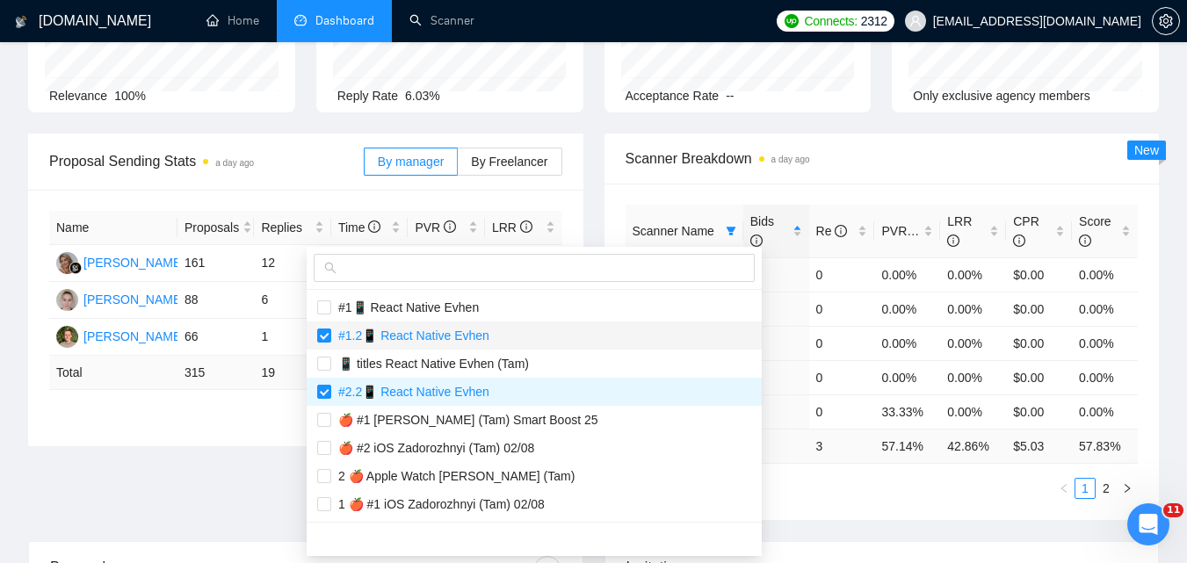
click at [428, 326] on li "#1.2📱 React Native Evhen" at bounding box center [534, 336] width 455 height 28
checkbox input "false"
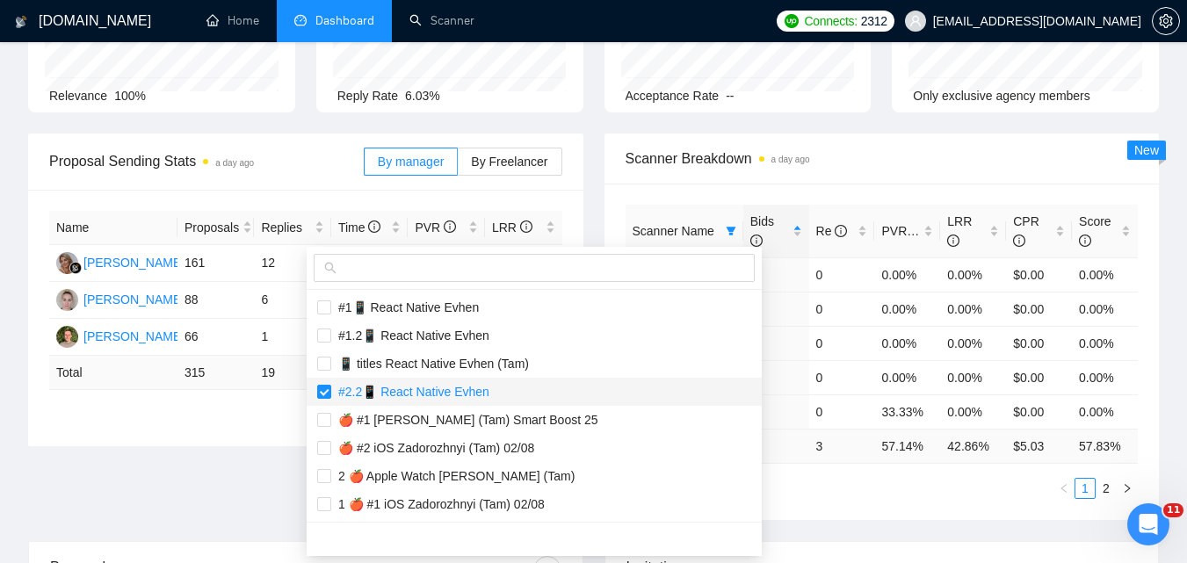
click at [421, 379] on li "#2.2📱 React Native Evhen" at bounding box center [534, 392] width 455 height 28
checkbox input "false"
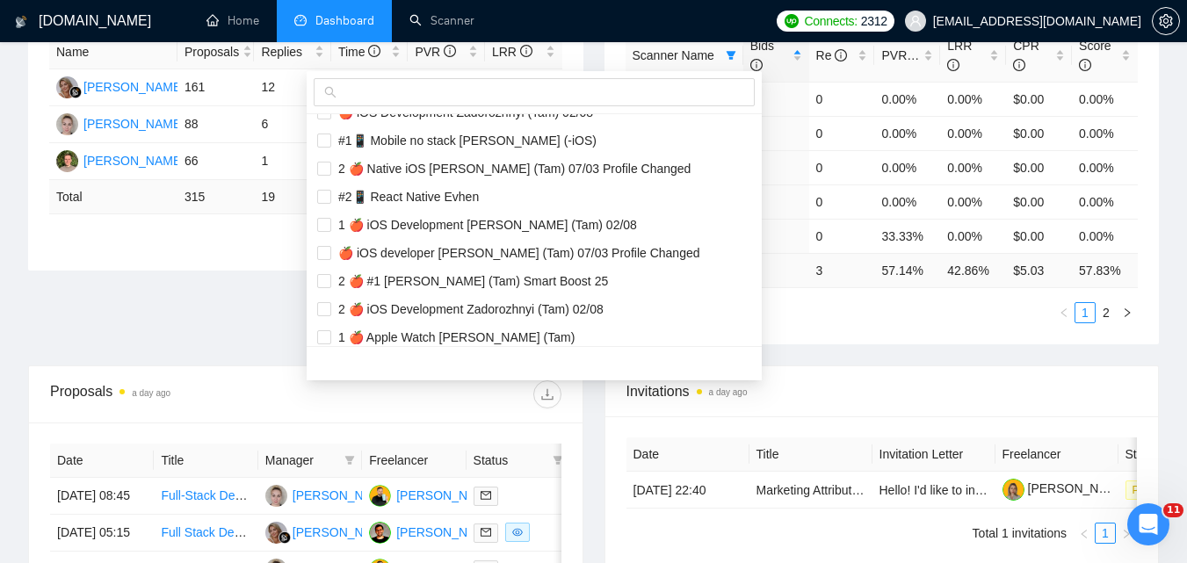
scroll to position [0, 0]
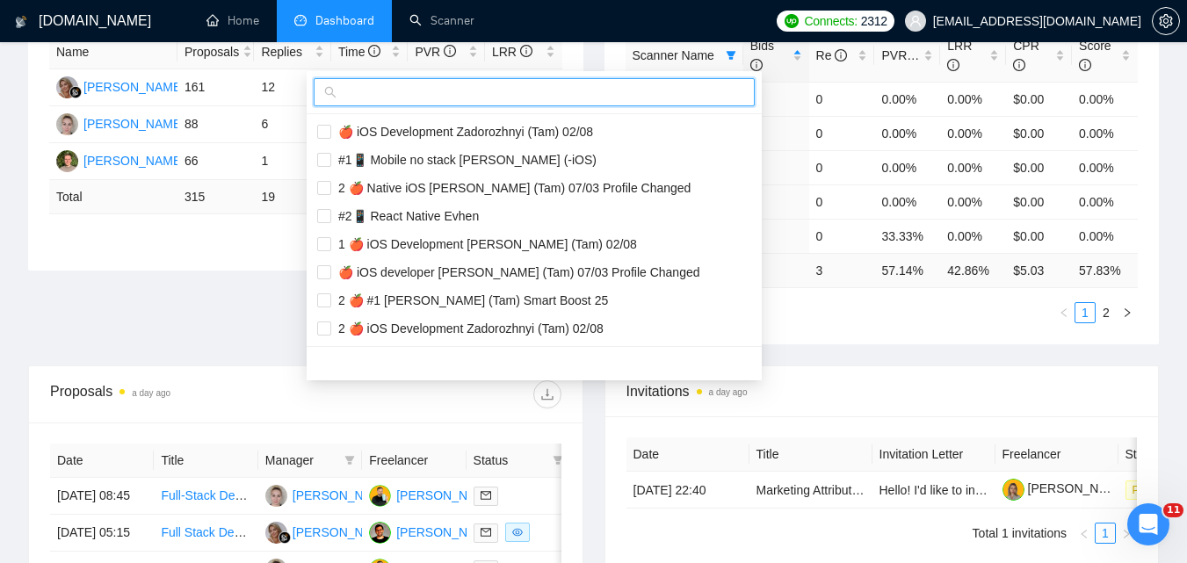
click at [400, 91] on input "text" at bounding box center [542, 92] width 404 height 19
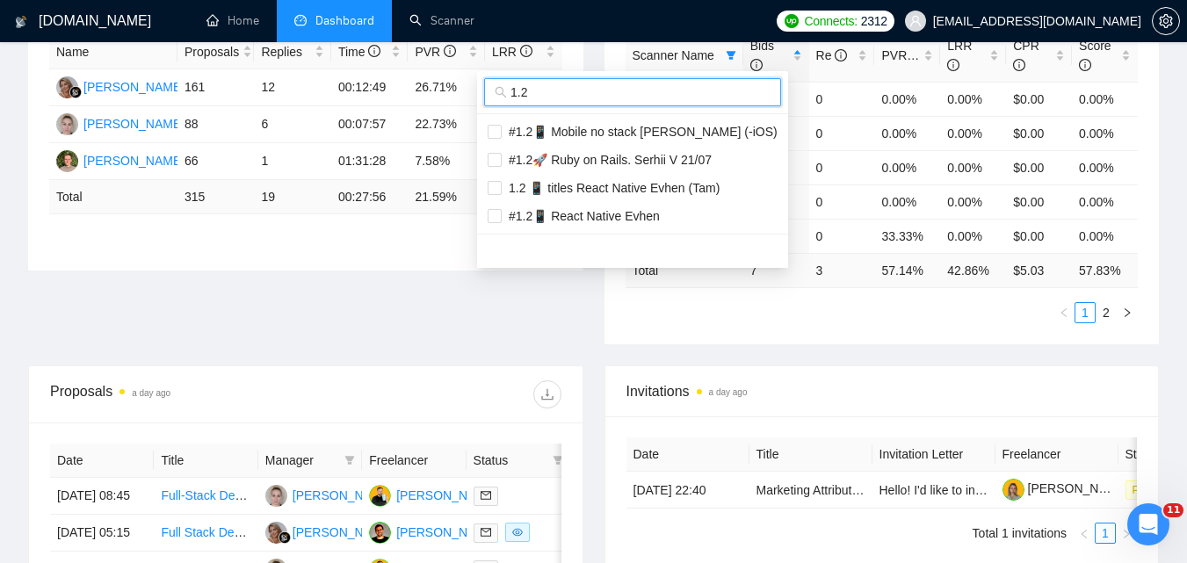
type input "1.2"
click at [497, 191] on input "checkbox" at bounding box center [495, 188] width 14 height 14
checkbox input "true"
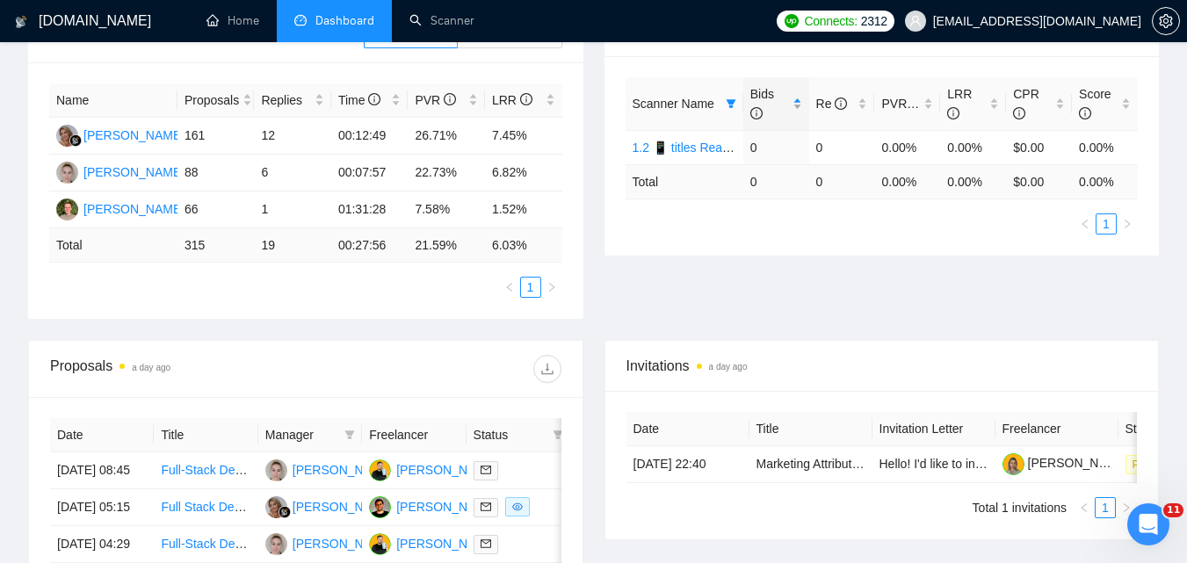
scroll to position [176, 0]
